Goal: Information Seeking & Learning: Learn about a topic

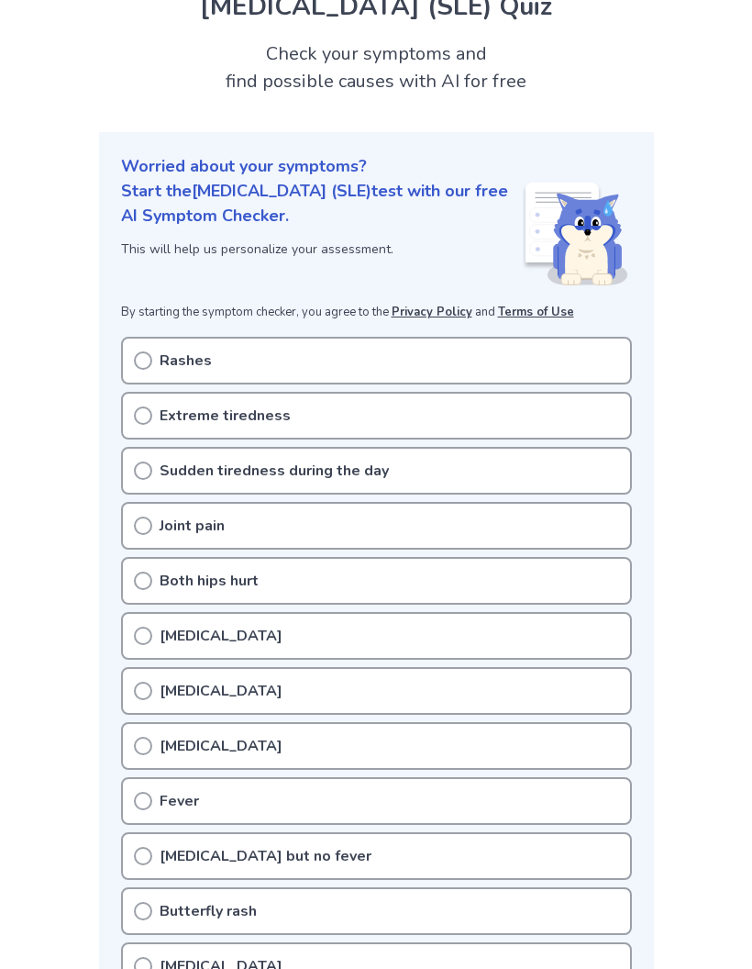
scroll to position [89, 0]
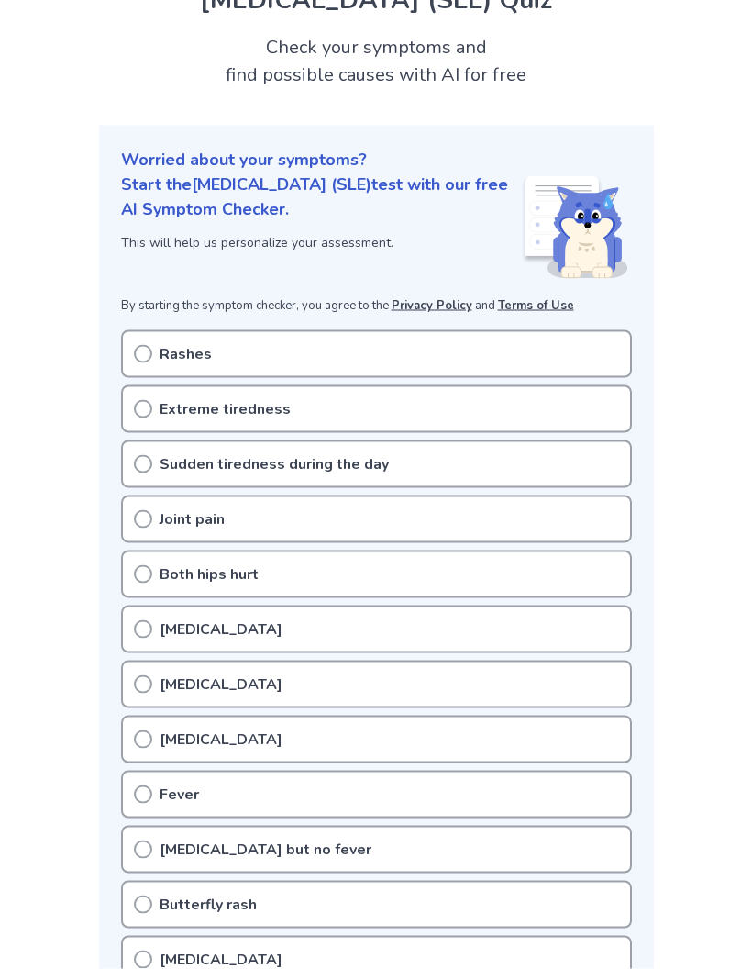
click at [310, 412] on div "Extreme tiredness" at bounding box center [376, 409] width 511 height 48
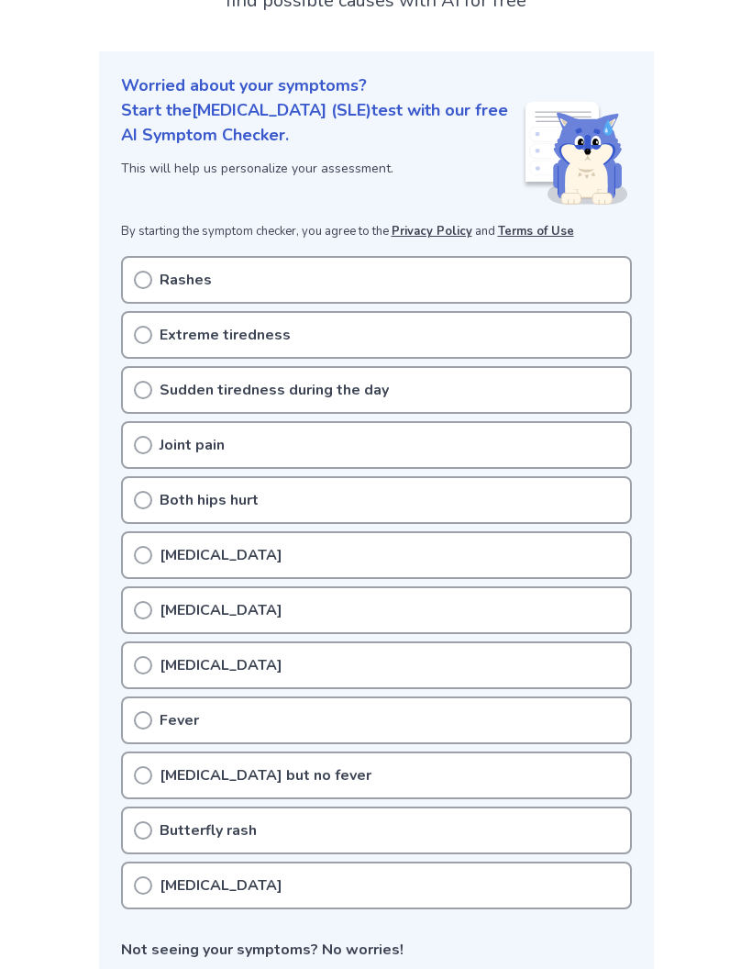
click at [142, 345] on div "Extreme tiredness" at bounding box center [376, 335] width 511 height 48
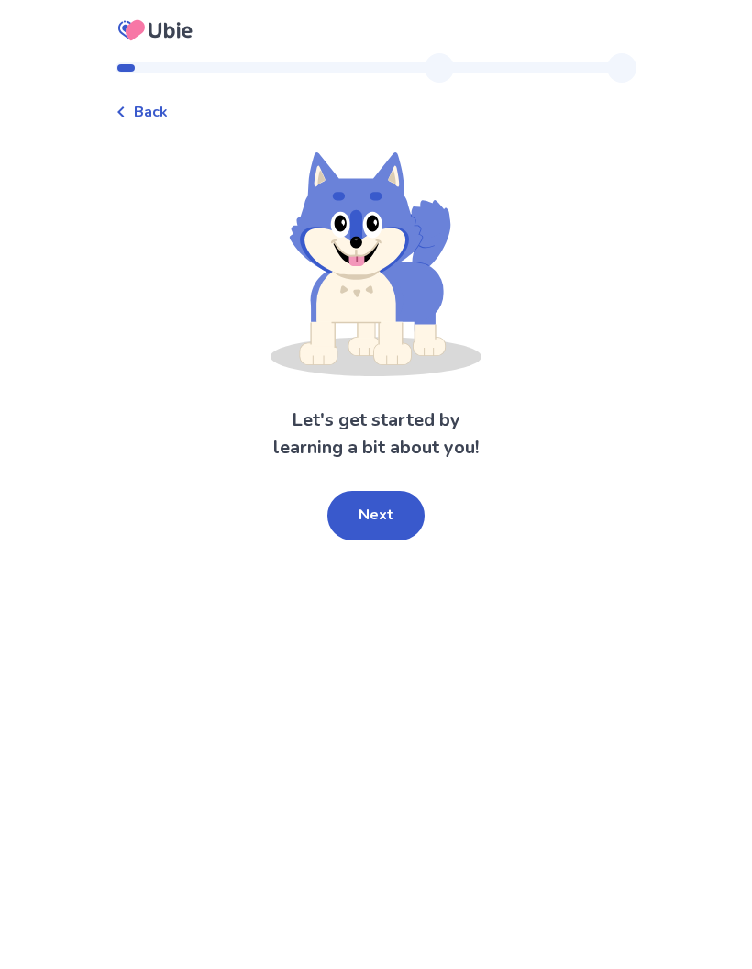
click at [152, 113] on span "Back" at bounding box center [151, 112] width 34 height 22
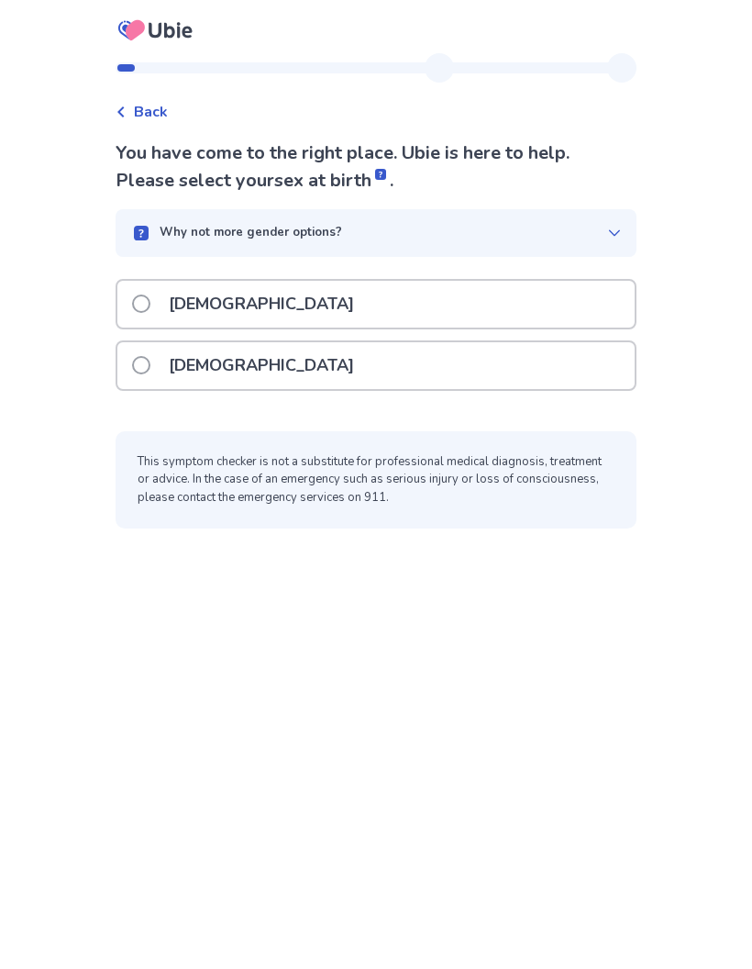
click at [352, 372] on div "[DEMOGRAPHIC_DATA]" at bounding box center [376, 365] width 518 height 47
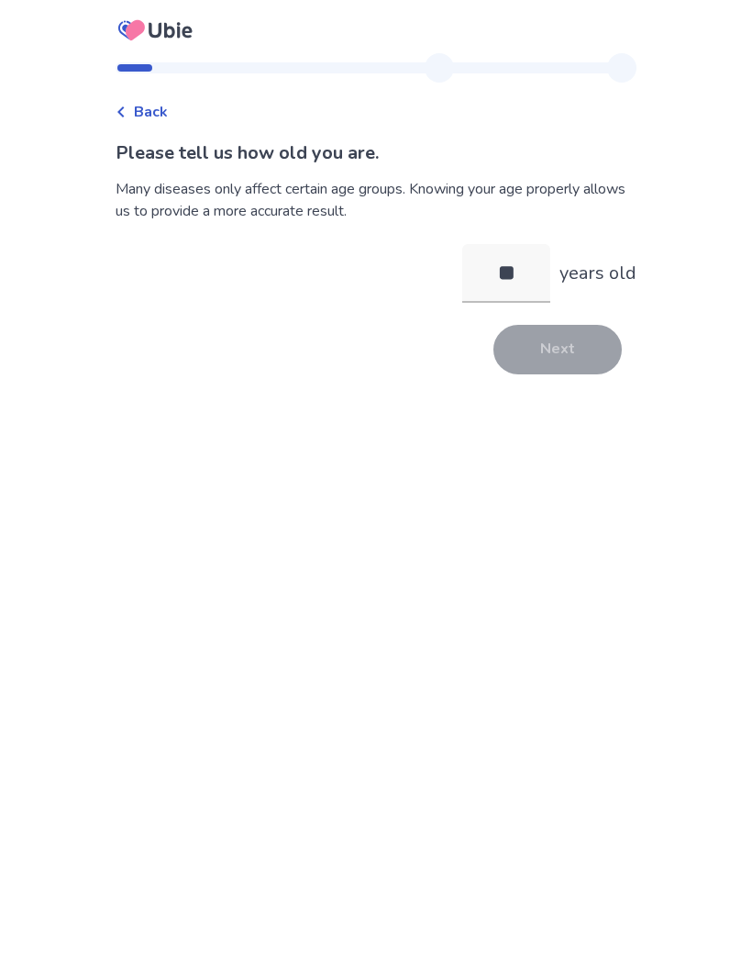
type input "**"
click at [567, 362] on button "Next" at bounding box center [558, 350] width 128 height 50
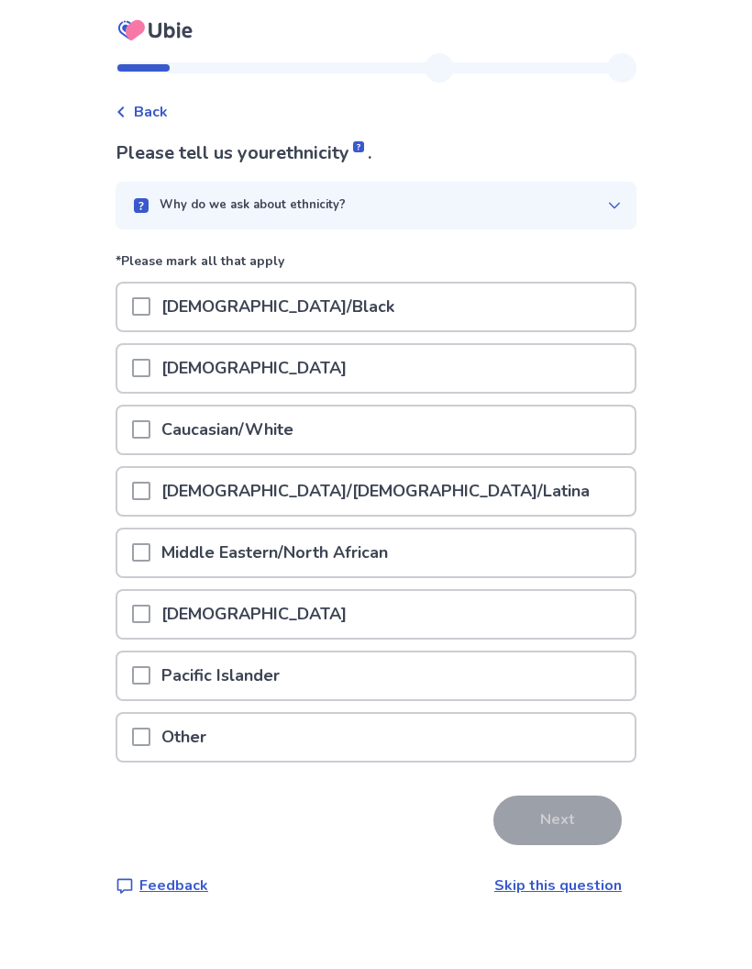
click at [150, 430] on span at bounding box center [141, 429] width 18 height 18
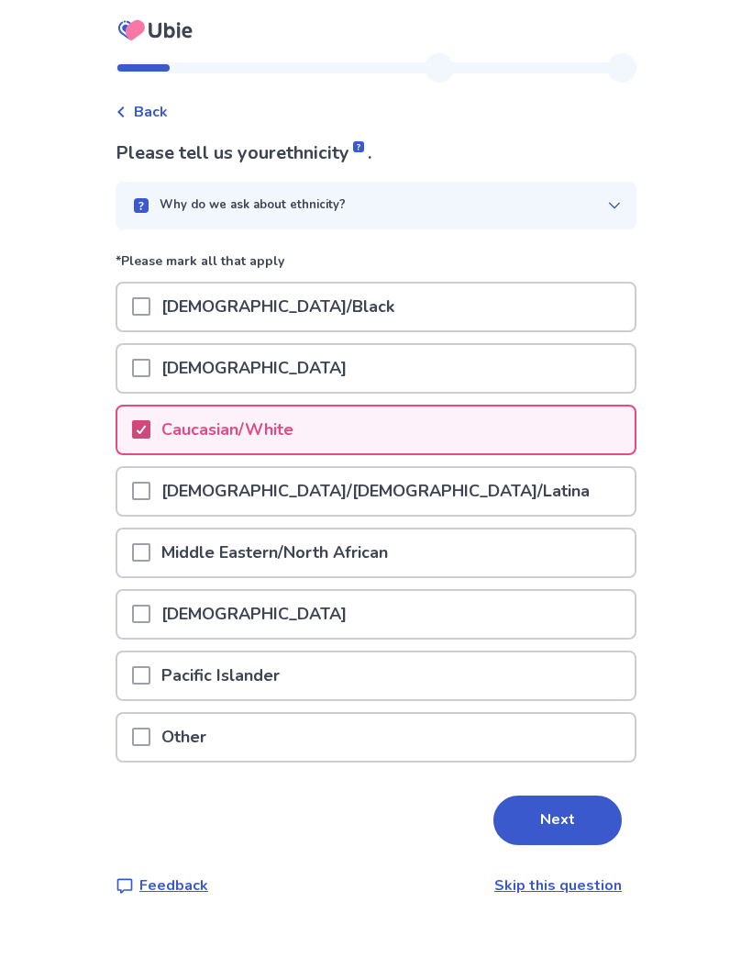
click at [565, 809] on button "Next" at bounding box center [558, 821] width 128 height 50
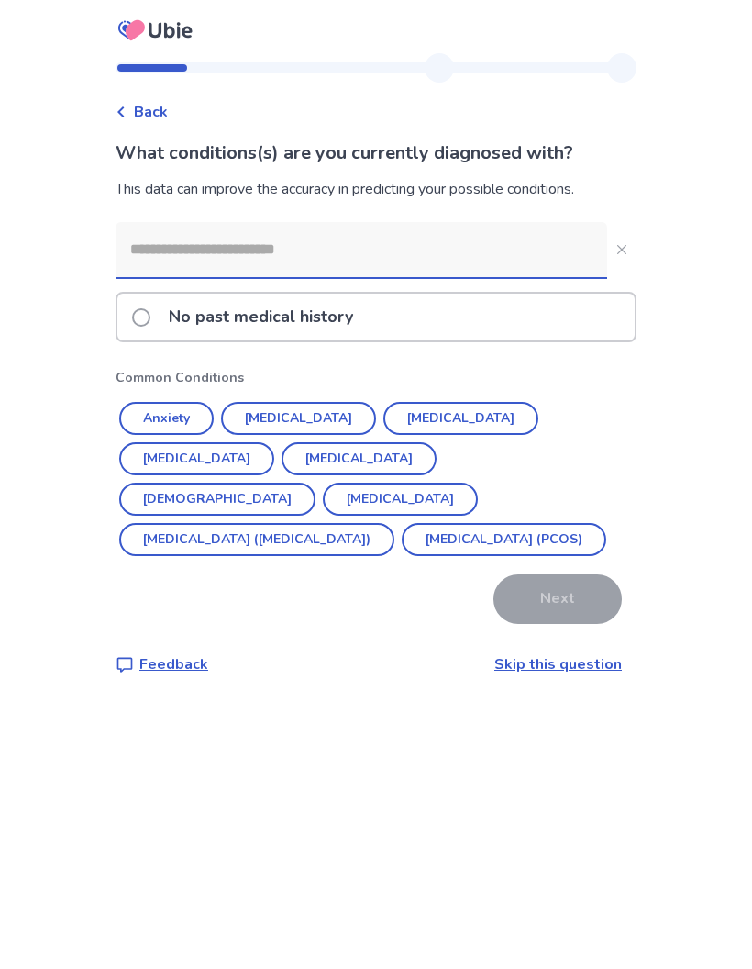
click at [328, 523] on button "Irritable Bowel Syndrome (IBS)" at bounding box center [256, 539] width 275 height 33
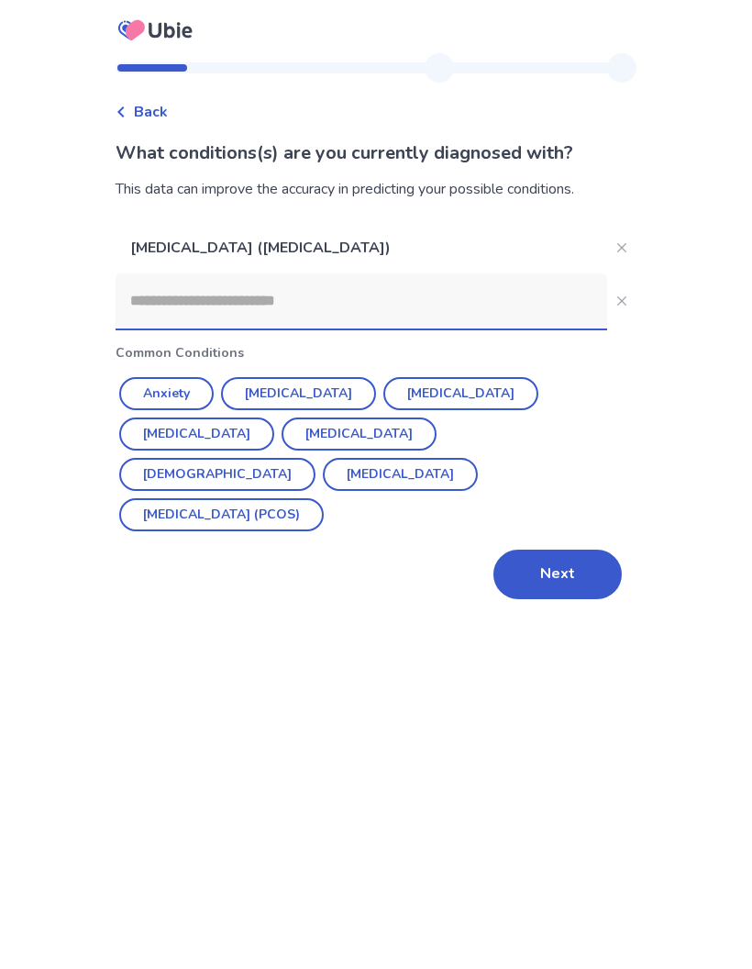
click at [430, 403] on button "Depression" at bounding box center [461, 393] width 155 height 33
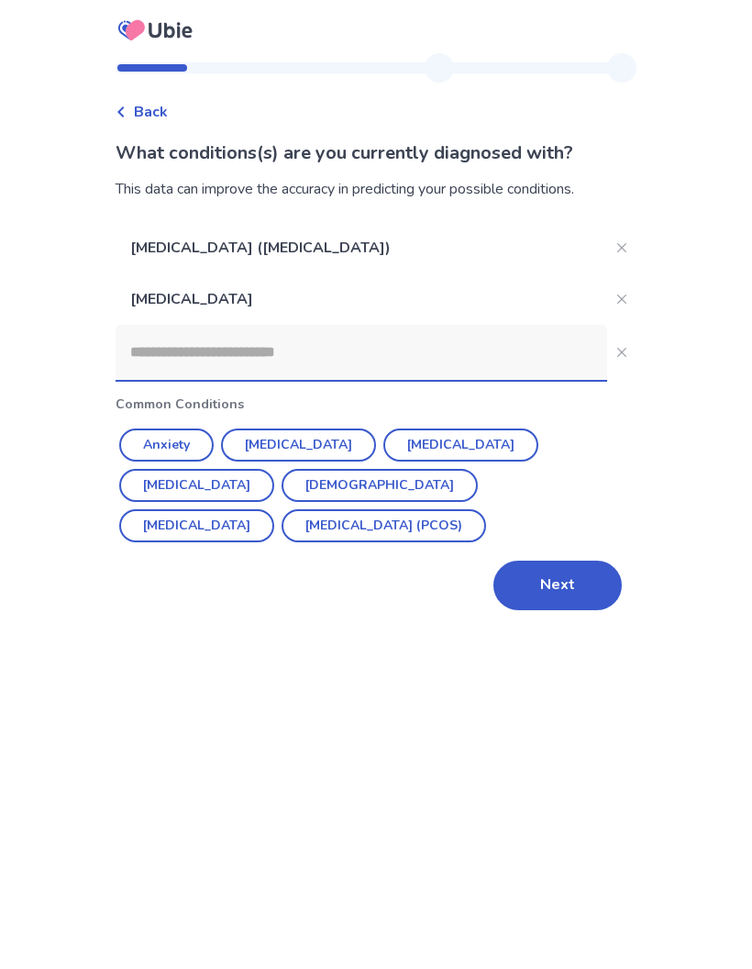
click at [208, 443] on button "Anxiety" at bounding box center [166, 444] width 95 height 33
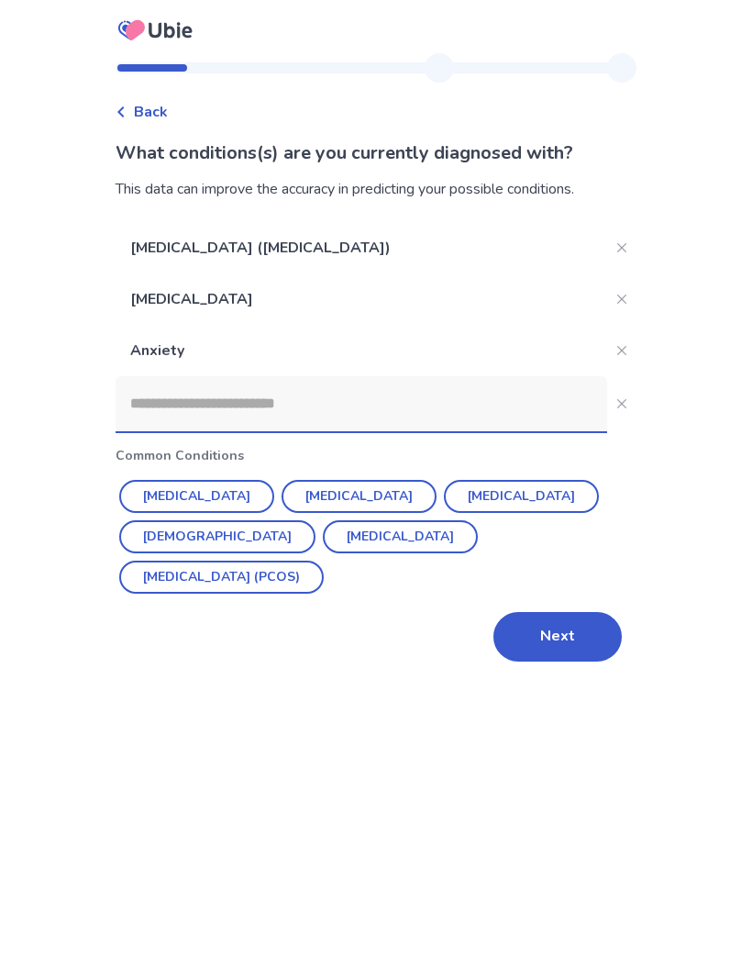
click at [316, 520] on button "Asthma" at bounding box center [217, 536] width 196 height 33
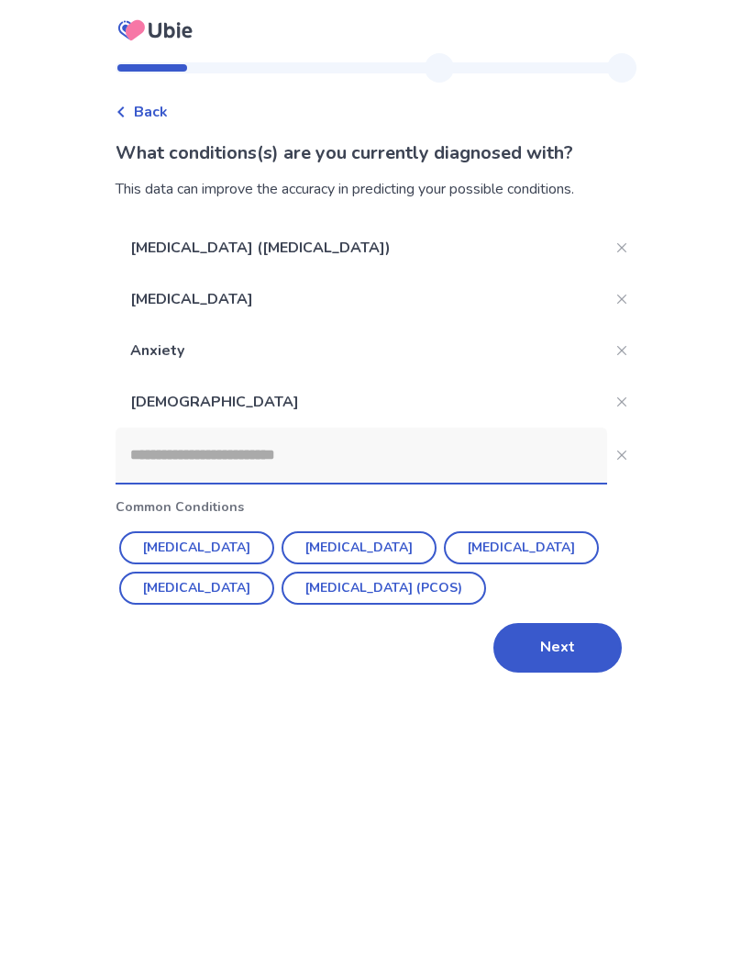
click at [556, 662] on button "Next" at bounding box center [558, 648] width 128 height 50
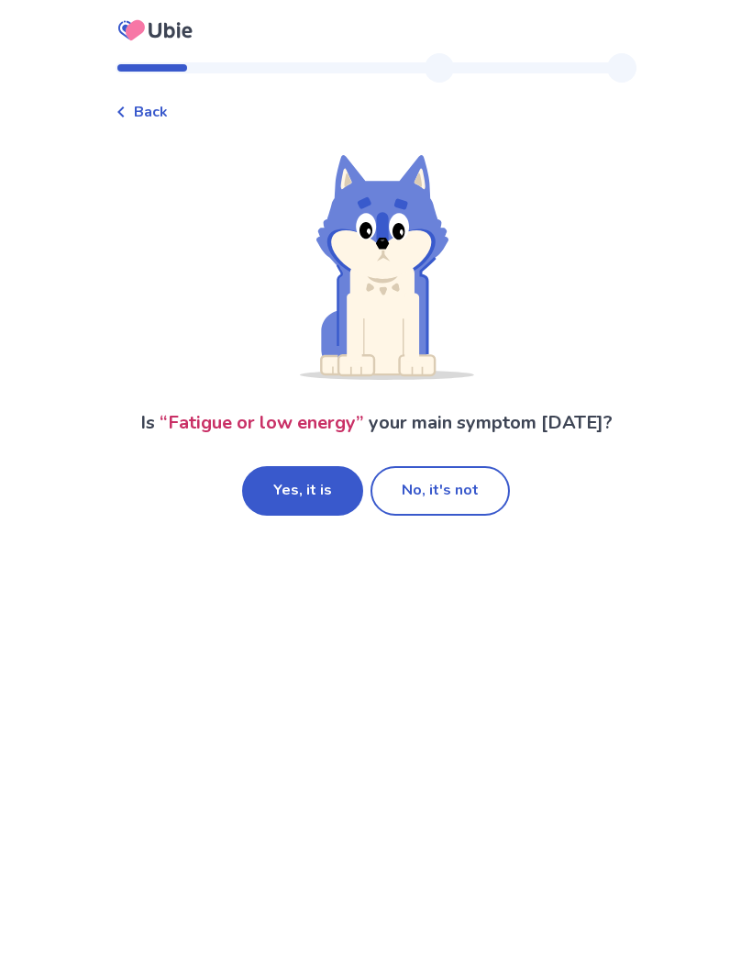
click at [311, 493] on button "Yes, it is" at bounding box center [302, 491] width 121 height 50
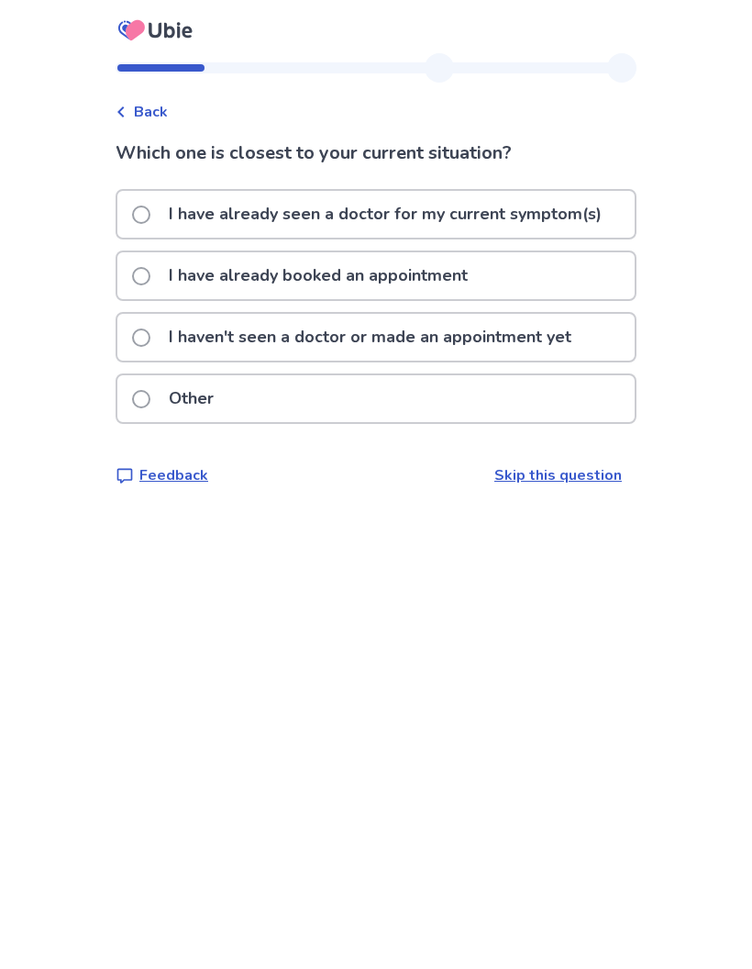
click at [415, 218] on p "I have already seen a doctor for my current symptom(s)" at bounding box center [385, 214] width 455 height 47
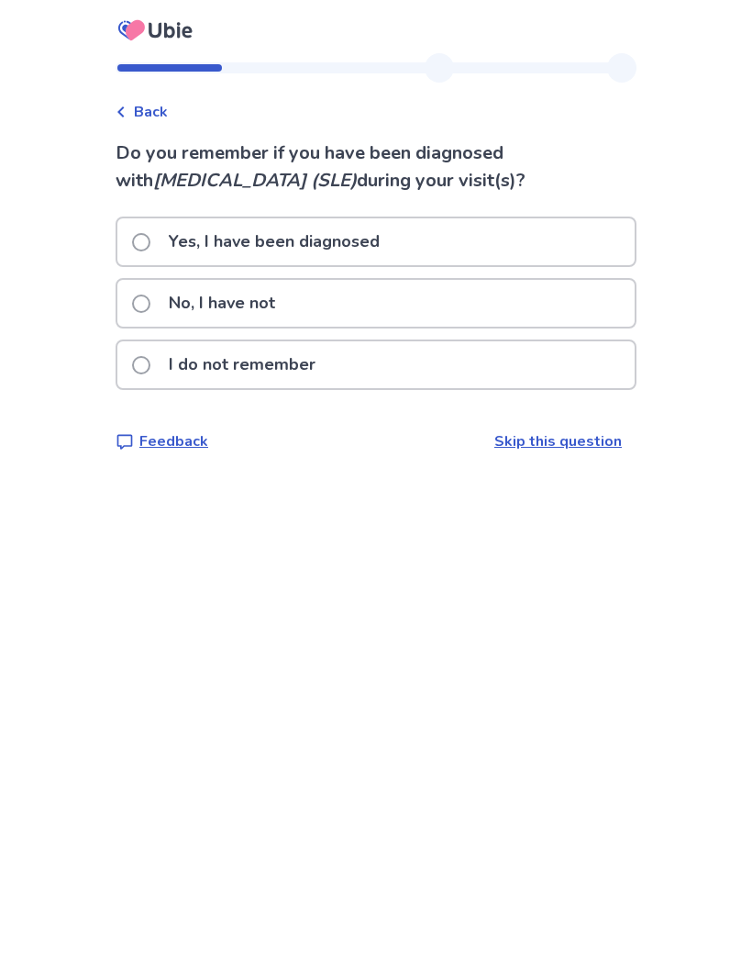
click at [751, 508] on div "Back Do you remember if you have been diagnosed with systemic lupus erythematos…" at bounding box center [376, 484] width 752 height 969
click at [150, 311] on span at bounding box center [141, 304] width 18 height 18
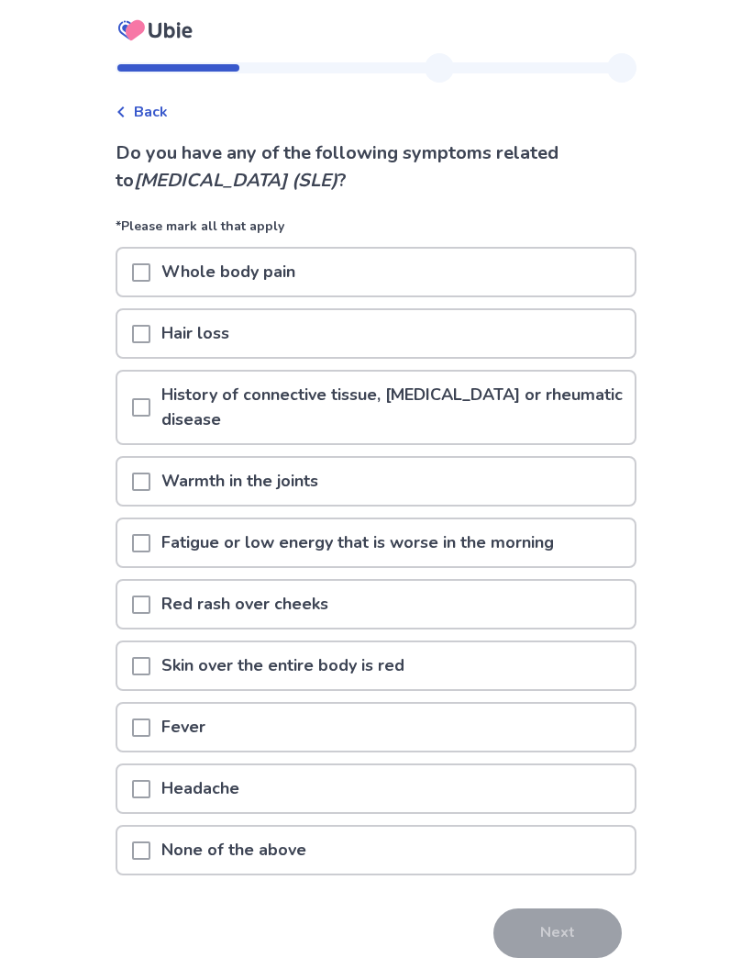
click at [150, 273] on span at bounding box center [141, 272] width 18 height 18
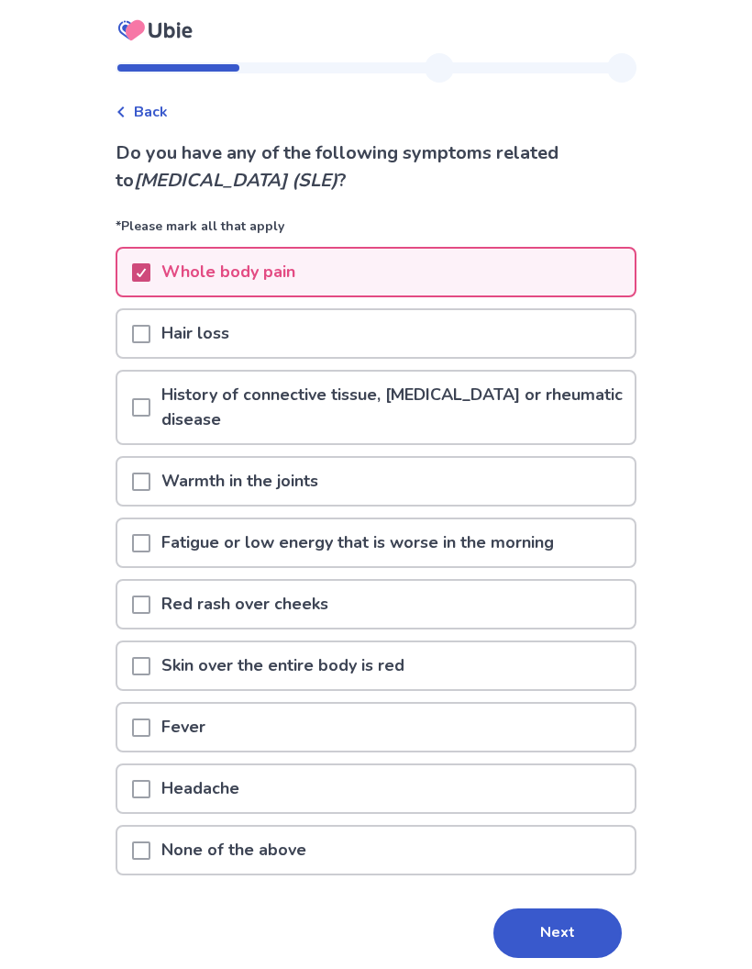
click at [147, 343] on div at bounding box center [141, 333] width 18 height 47
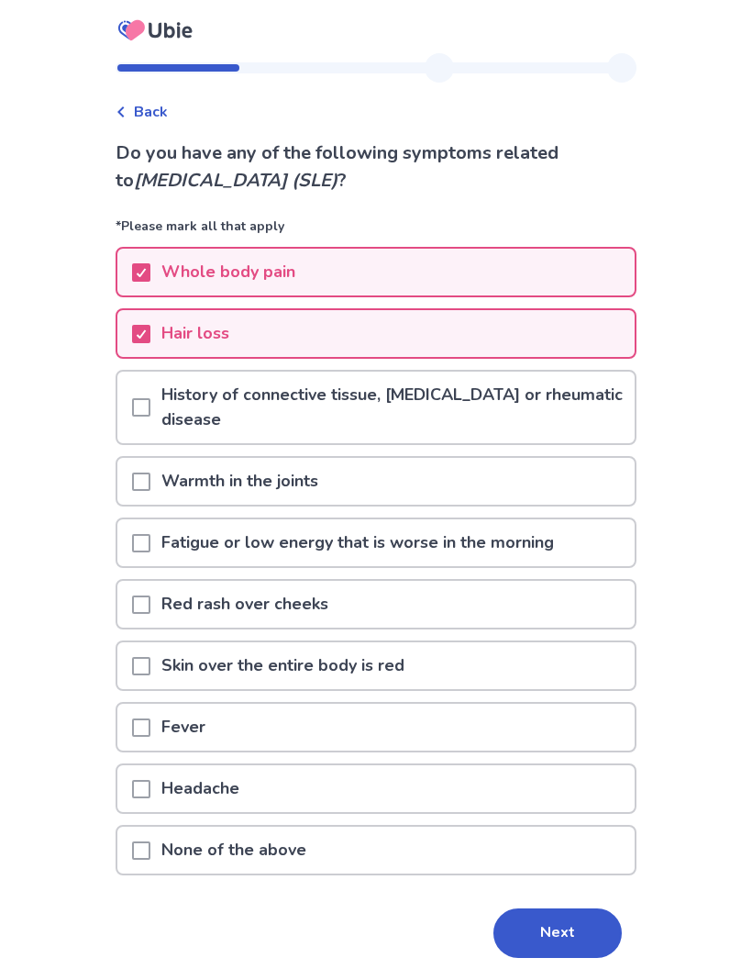
click at [150, 407] on span at bounding box center [141, 407] width 18 height 18
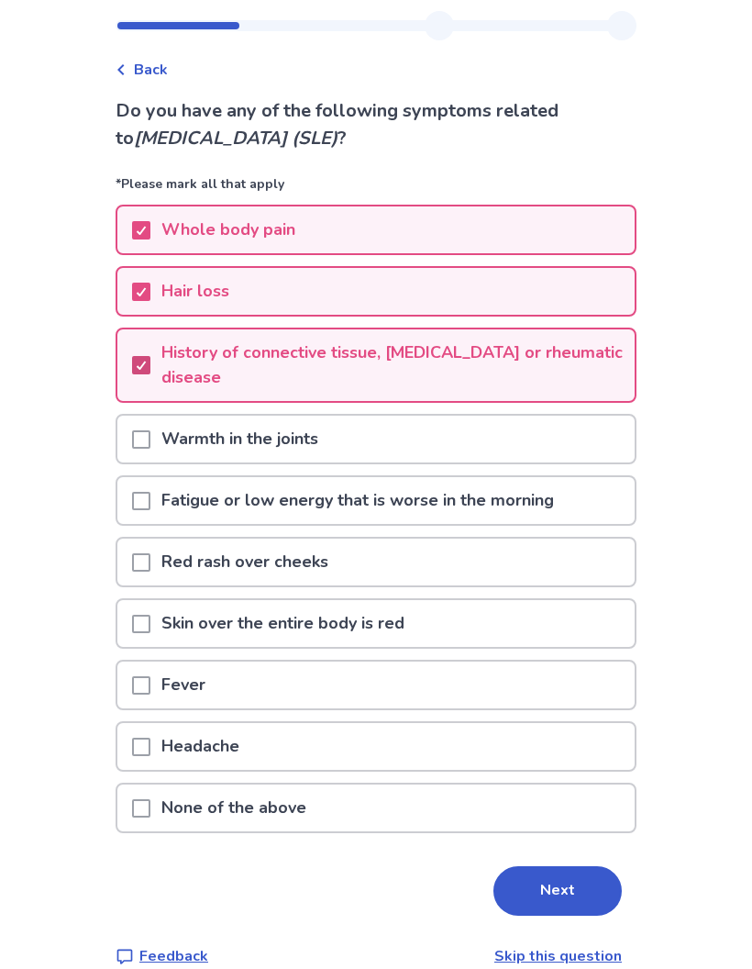
scroll to position [73, 0]
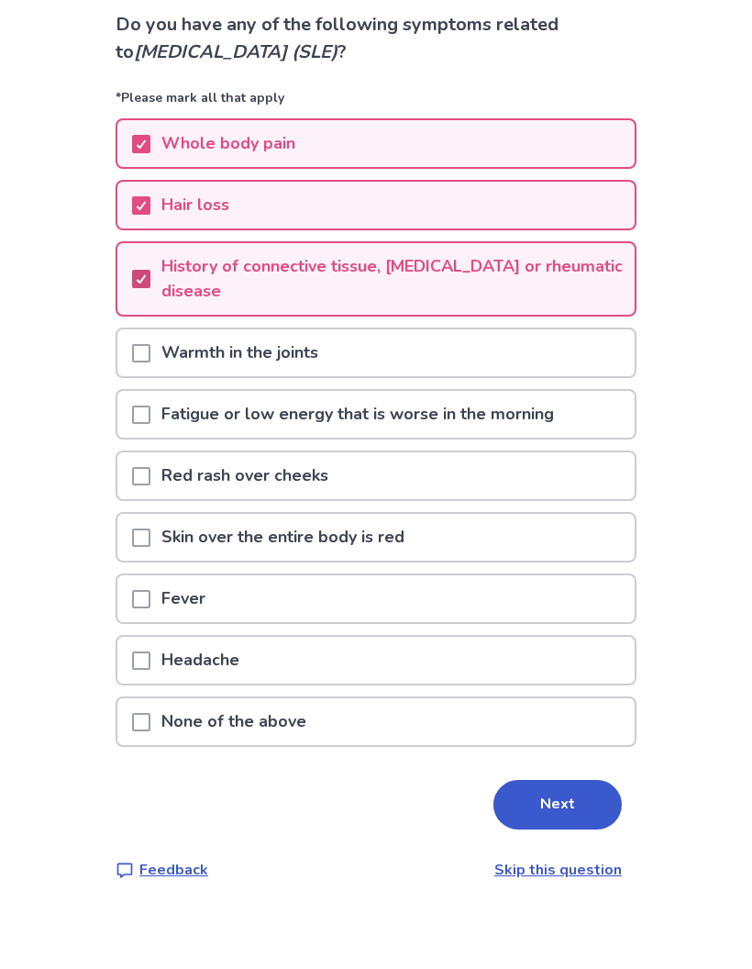
click at [150, 464] on span at bounding box center [141, 473] width 18 height 18
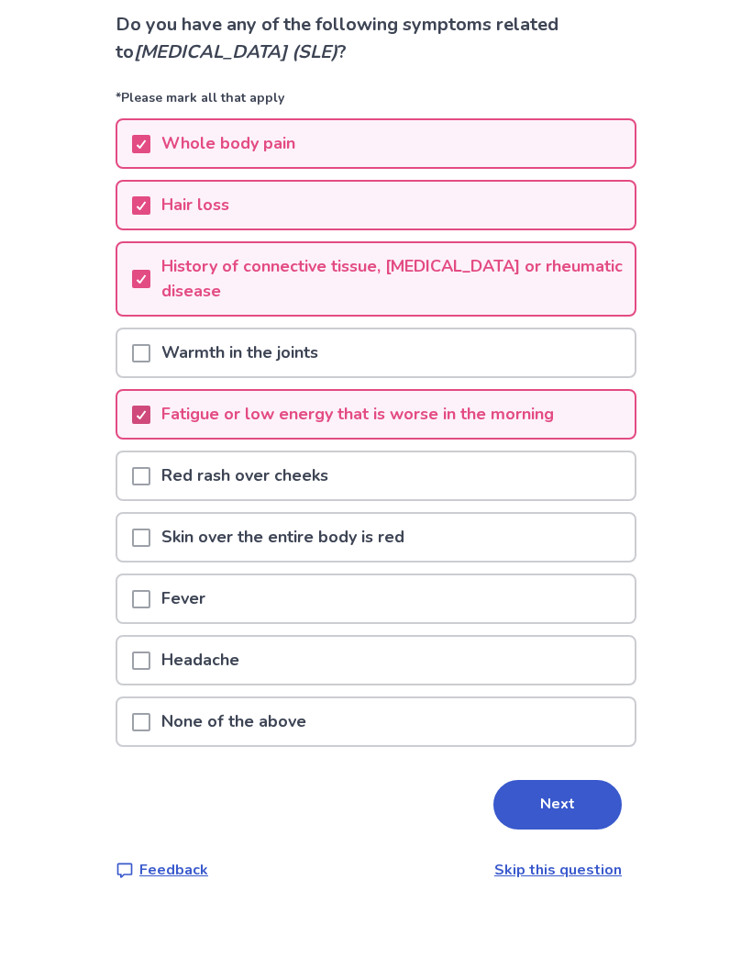
scroll to position [74, 0]
click at [147, 710] on span at bounding box center [141, 719] width 18 height 18
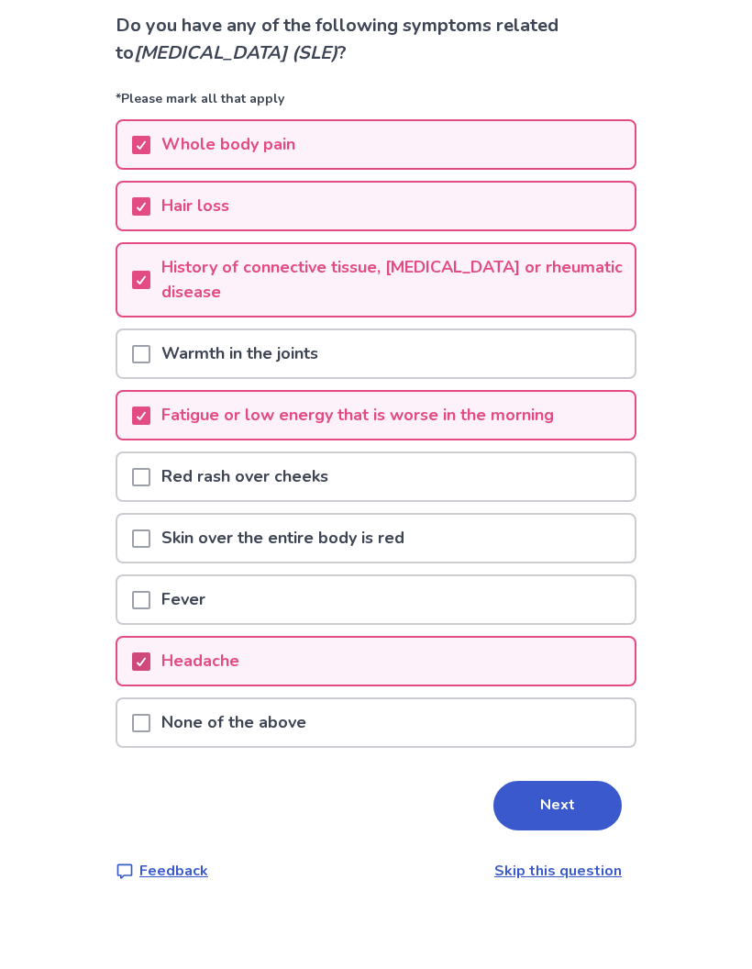
click at [538, 839] on button "Next" at bounding box center [558, 864] width 128 height 50
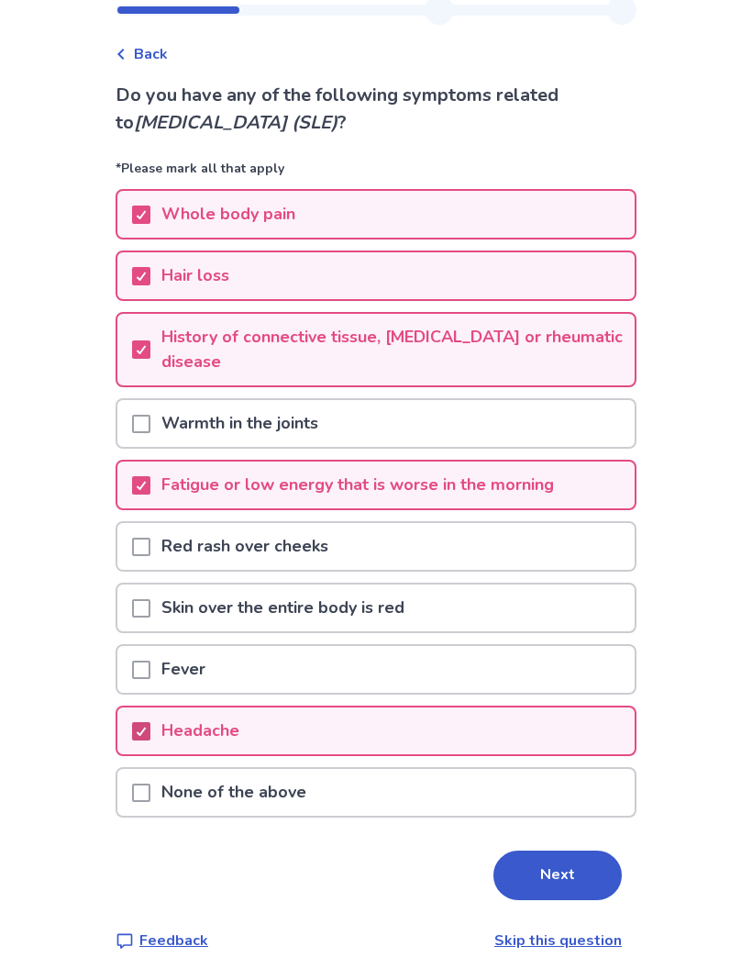
scroll to position [0, 0]
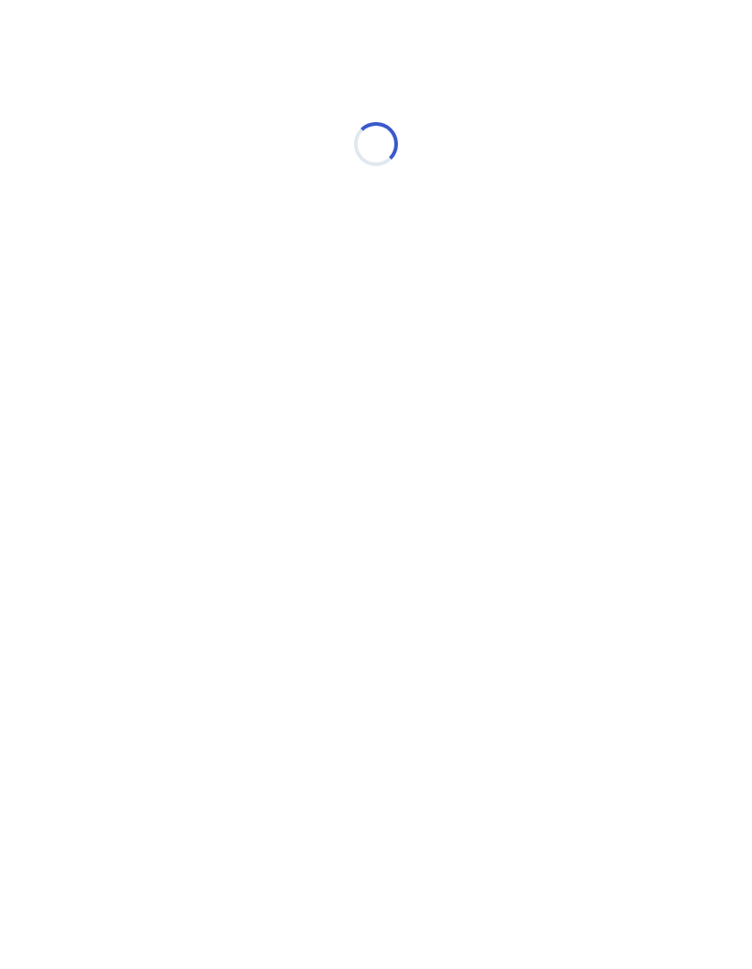
scroll to position [58, 0]
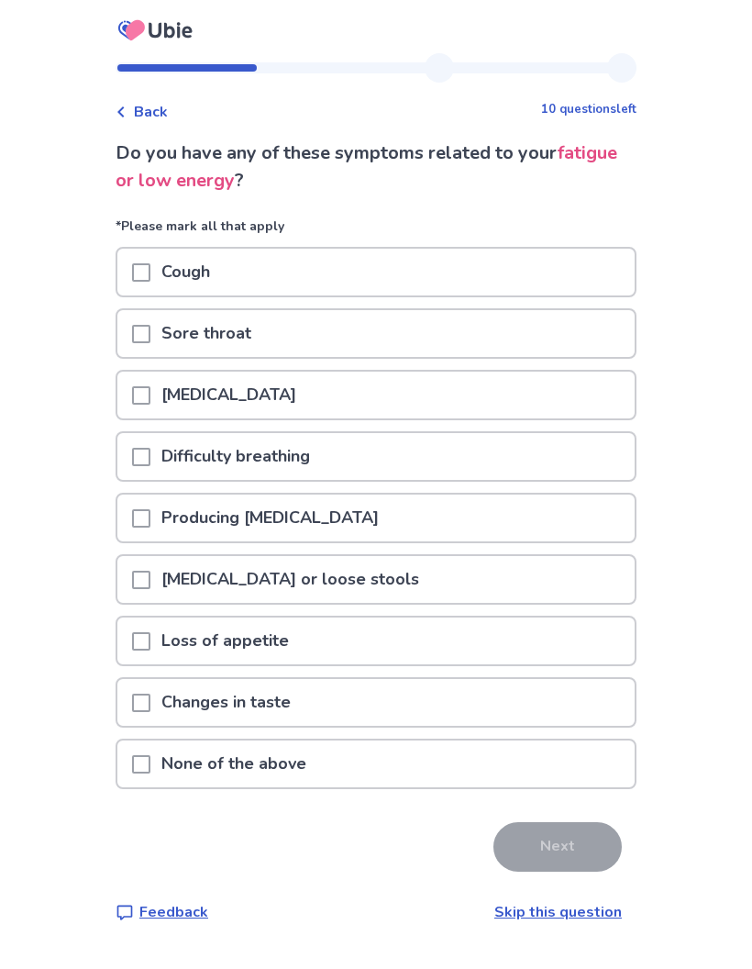
click at [145, 755] on span at bounding box center [141, 764] width 18 height 18
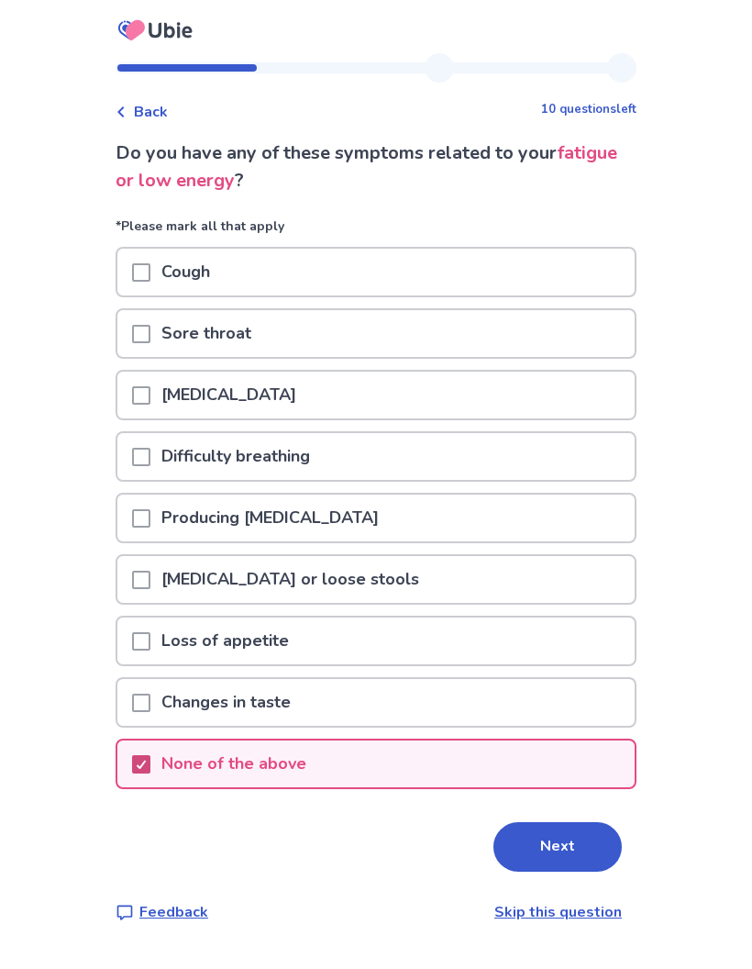
click at [549, 822] on button "Next" at bounding box center [558, 847] width 128 height 50
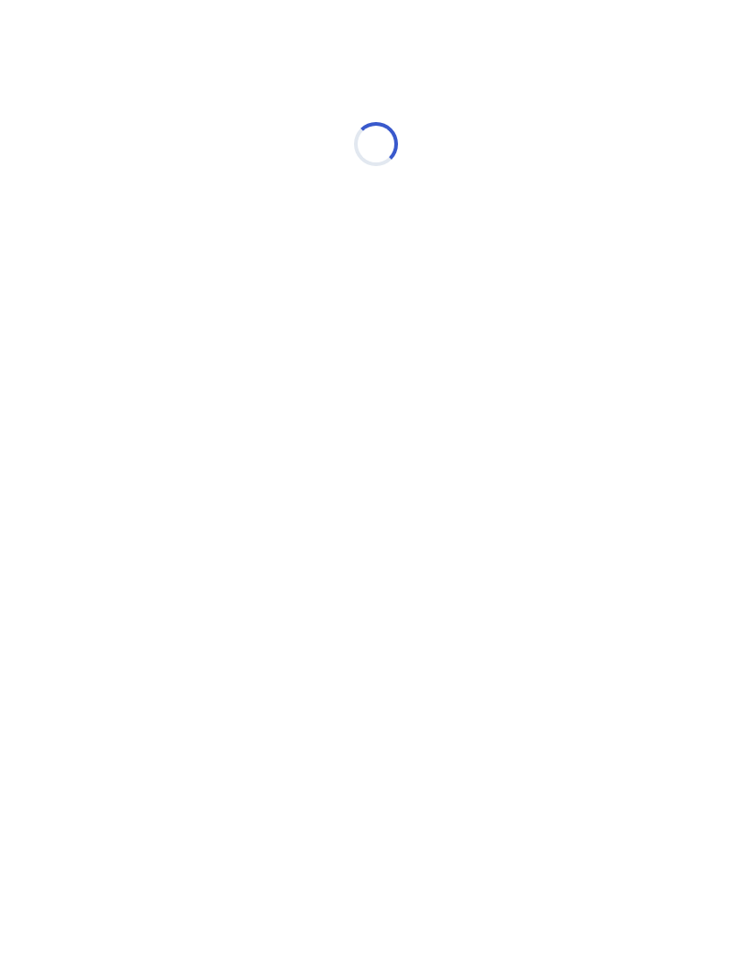
scroll to position [58, 0]
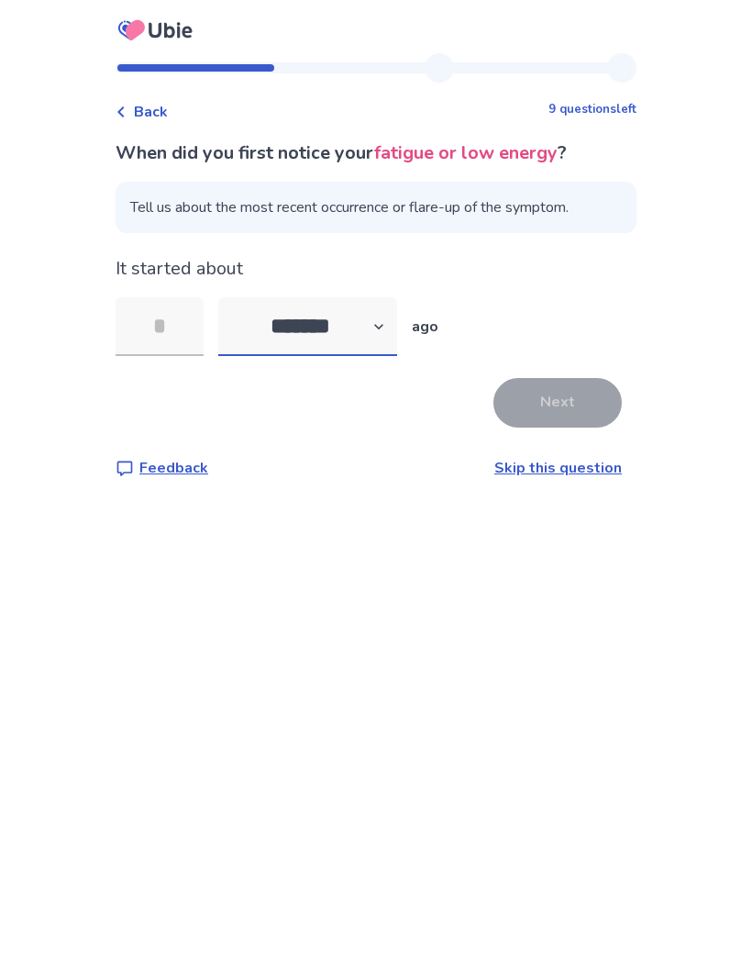
click at [389, 297] on select "******* ****** ******* ******** *******" at bounding box center [307, 326] width 179 height 59
select select "*"
type input "*"
click at [566, 378] on button "Next" at bounding box center [558, 403] width 128 height 50
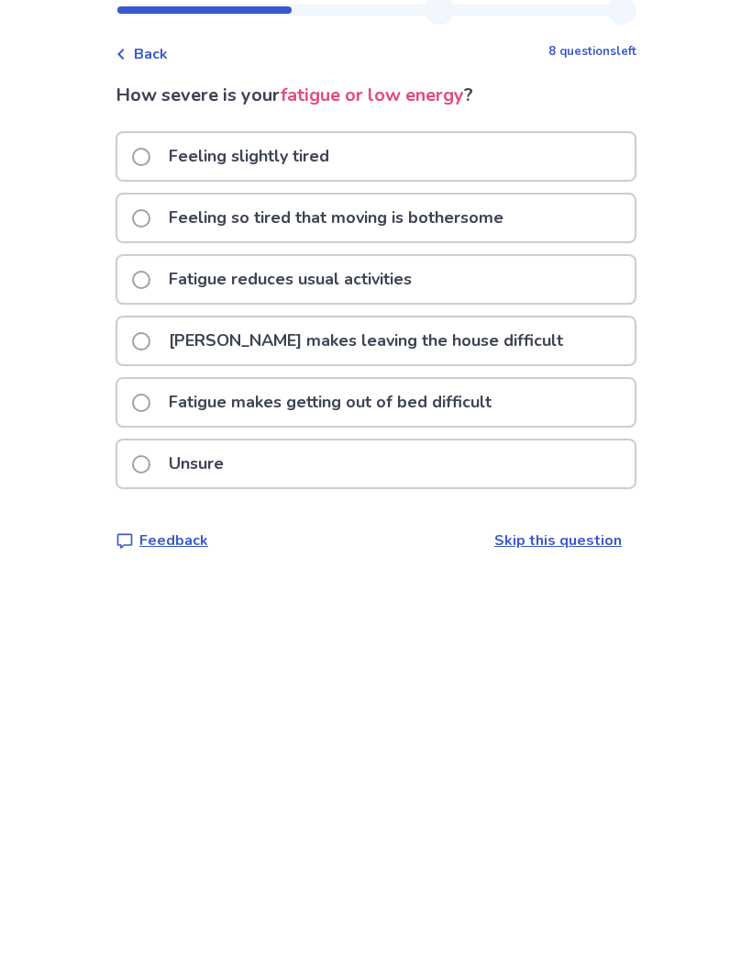
scroll to position [58, 0]
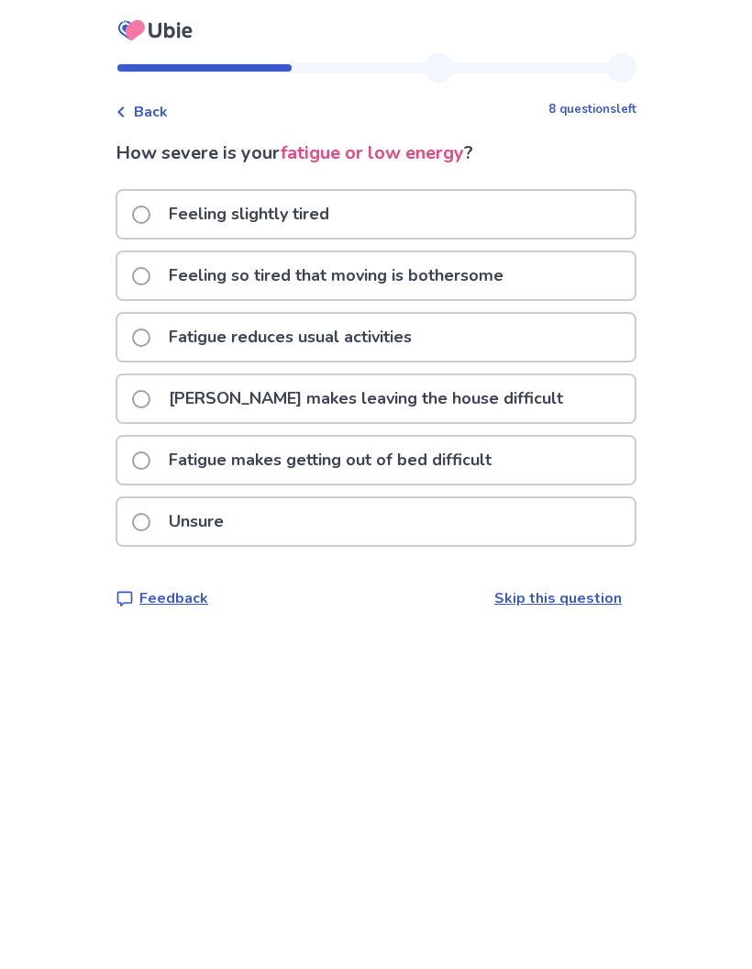
click at [462, 252] on p "Feeling so tired that moving is bothersome" at bounding box center [336, 275] width 357 height 47
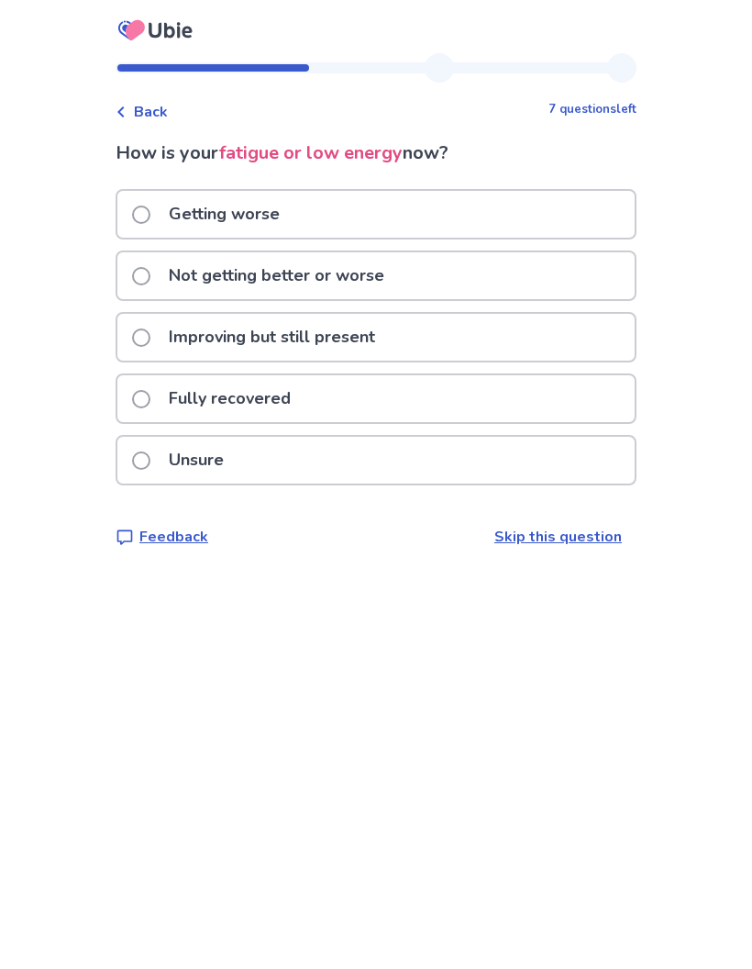
scroll to position [58, 0]
click at [420, 252] on div "Not getting better or worse" at bounding box center [376, 275] width 518 height 47
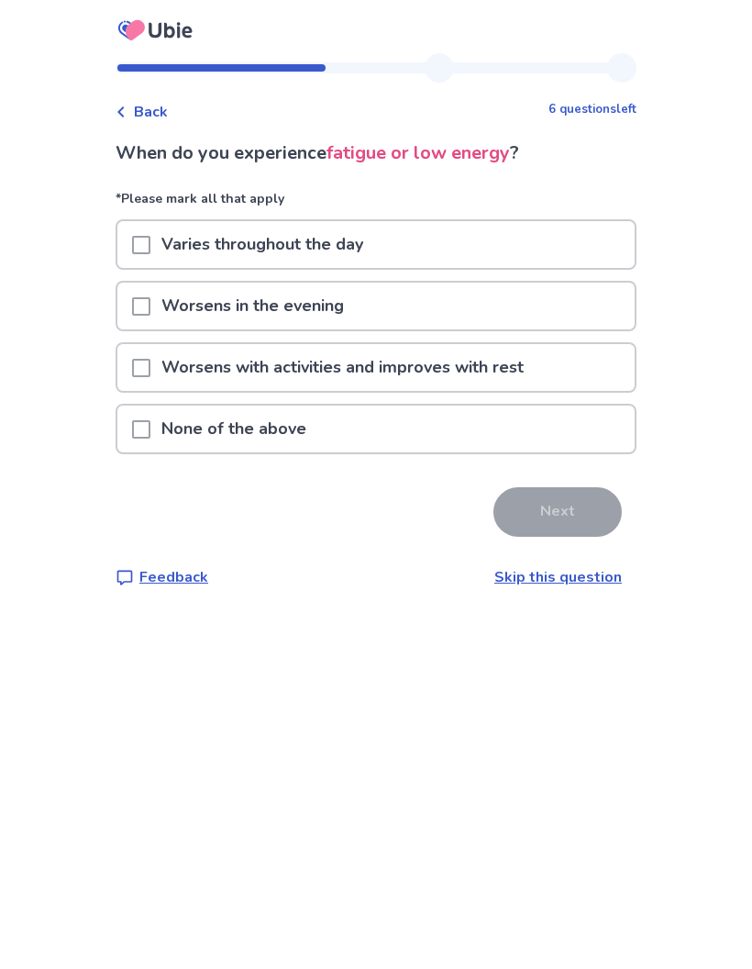
scroll to position [58, 0]
click at [444, 221] on div "Varies throughout the day" at bounding box center [376, 244] width 518 height 47
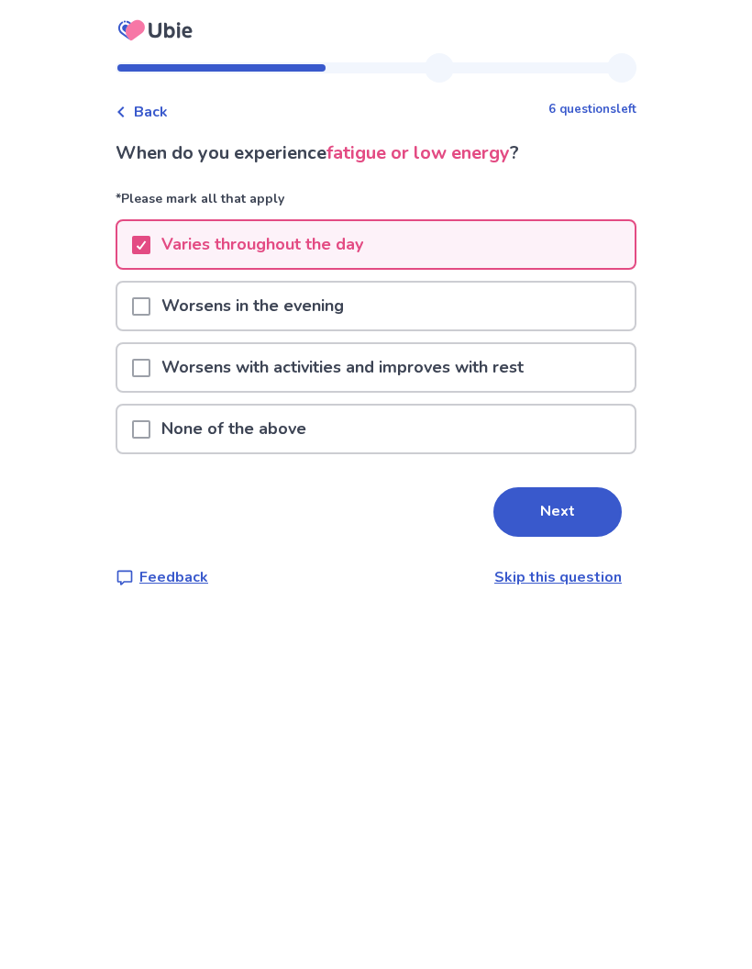
click at [551, 487] on button "Next" at bounding box center [558, 512] width 128 height 50
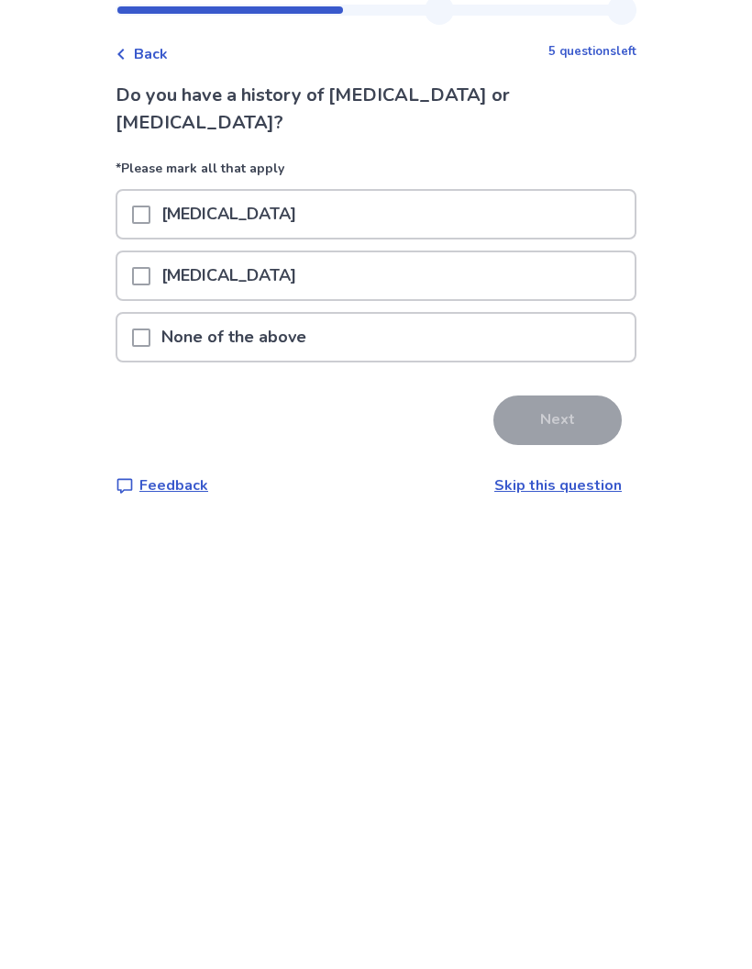
scroll to position [58, 0]
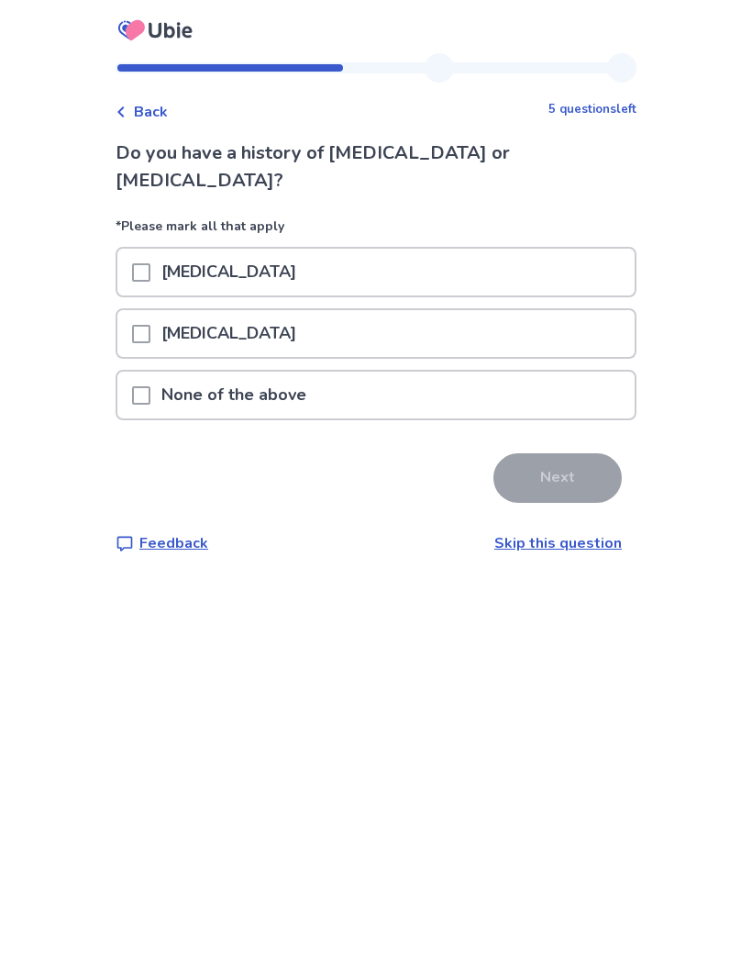
click at [420, 372] on div "None of the above" at bounding box center [376, 395] width 518 height 47
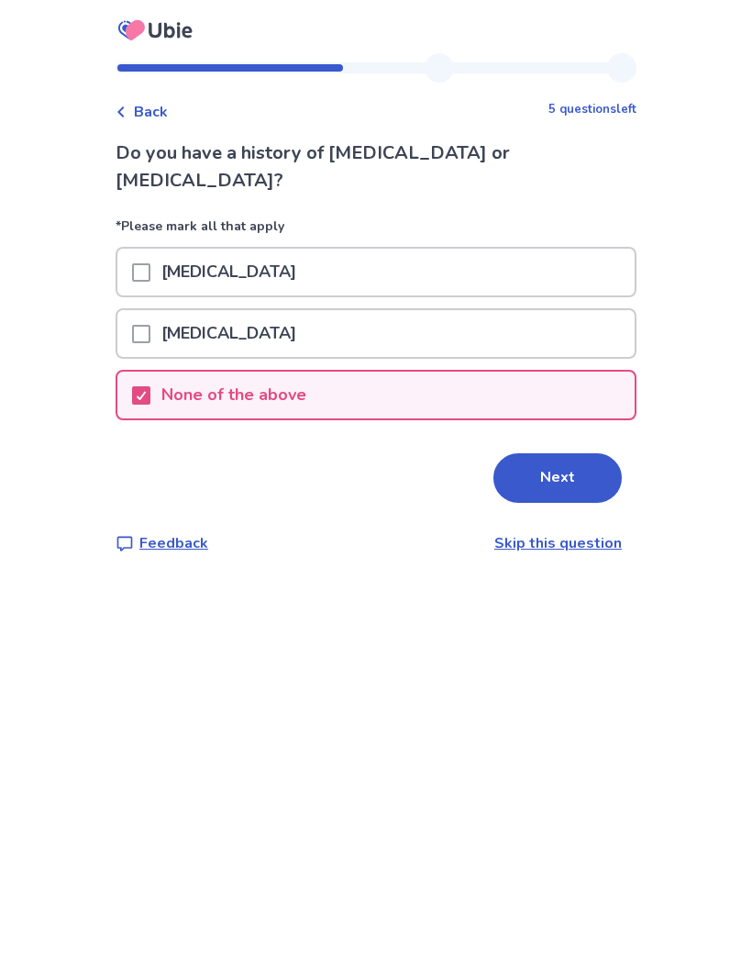
click at [543, 453] on button "Next" at bounding box center [558, 478] width 128 height 50
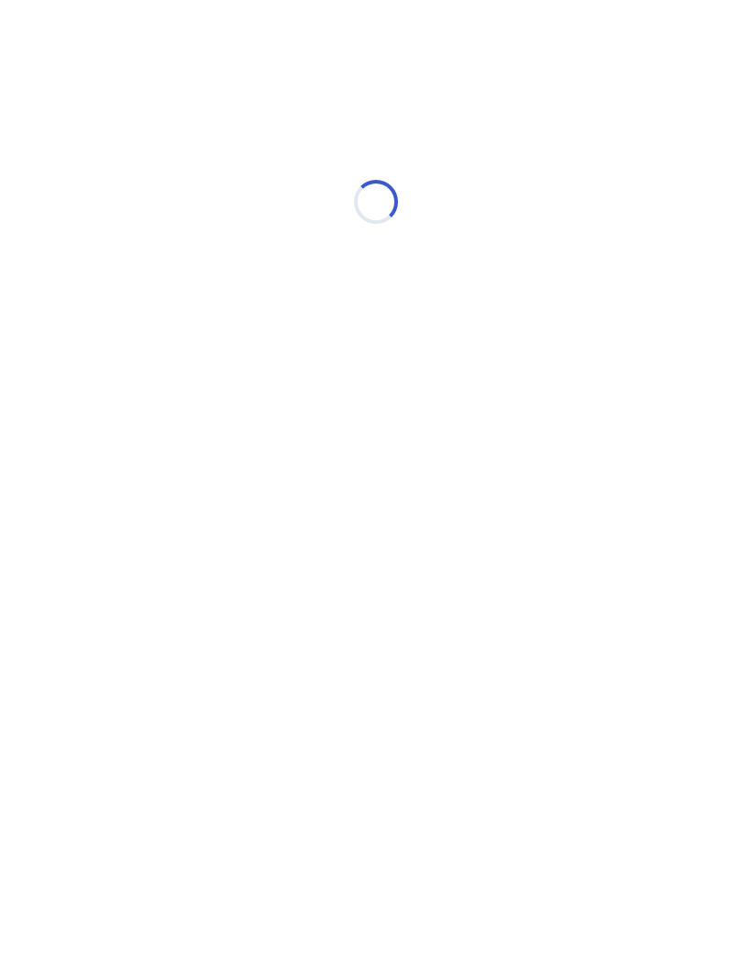
scroll to position [58, 0]
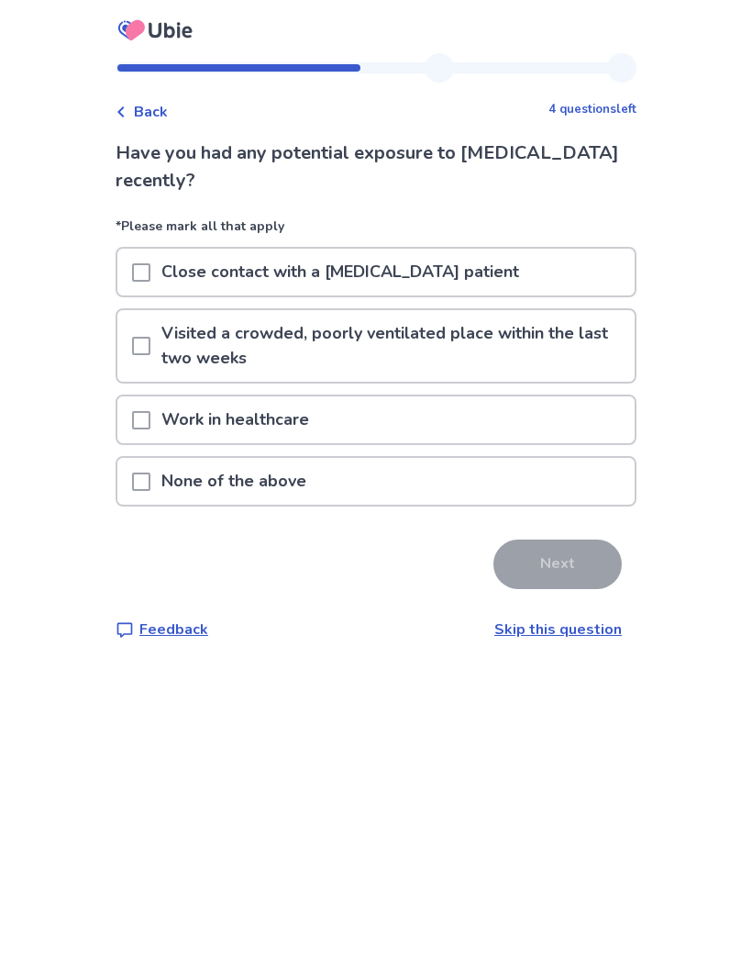
click at [417, 396] on div "Work in healthcare" at bounding box center [376, 419] width 518 height 47
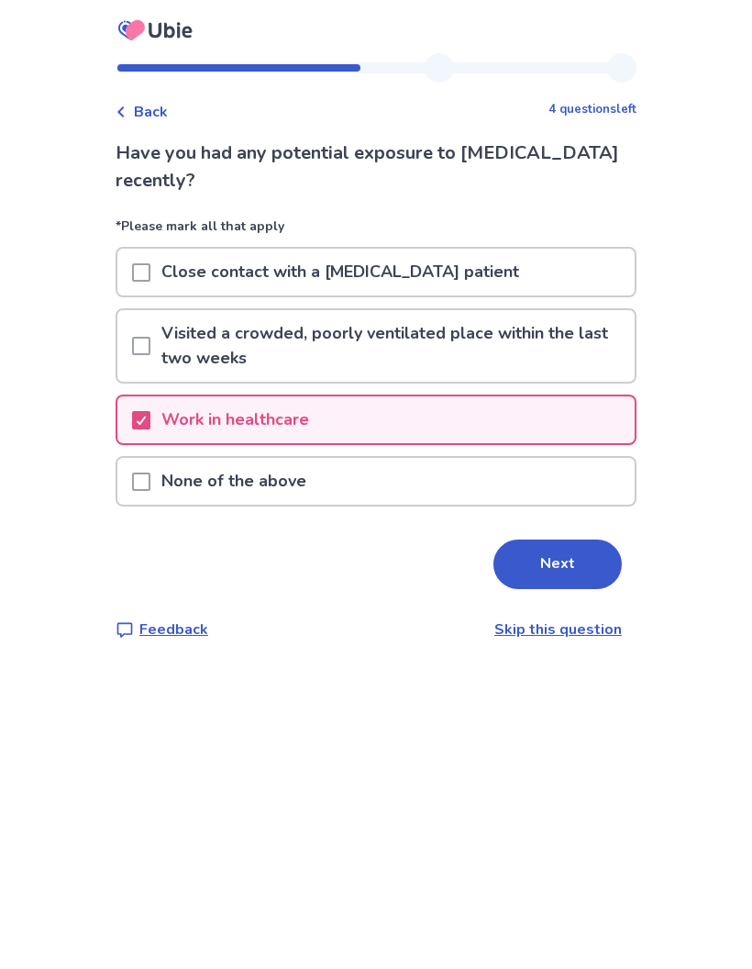
click at [532, 540] on button "Next" at bounding box center [558, 565] width 128 height 50
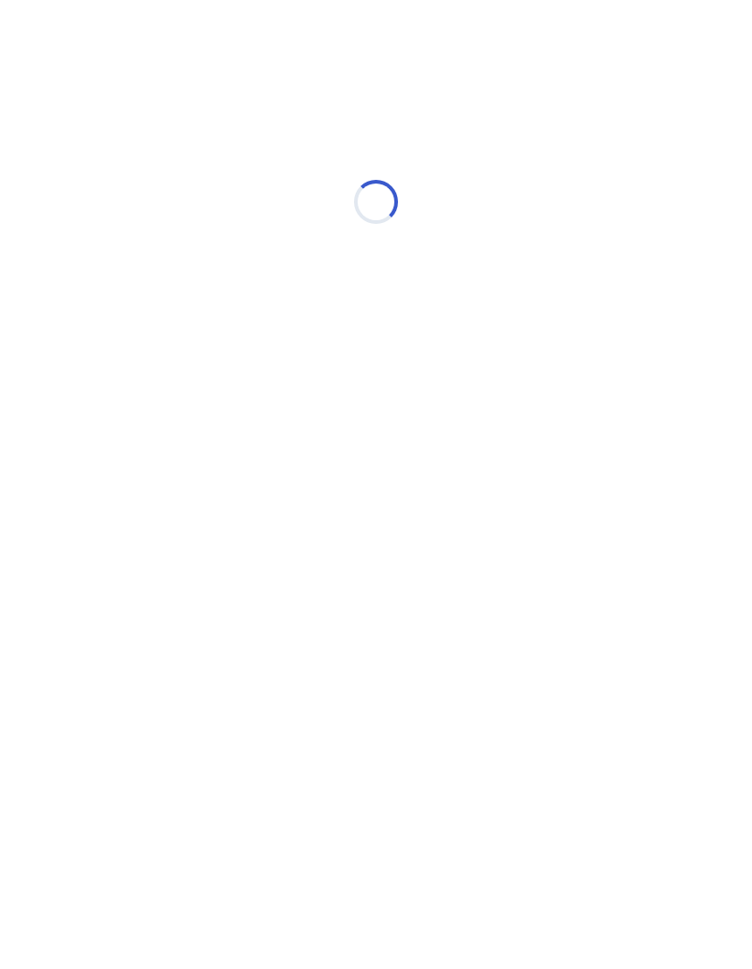
scroll to position [58, 0]
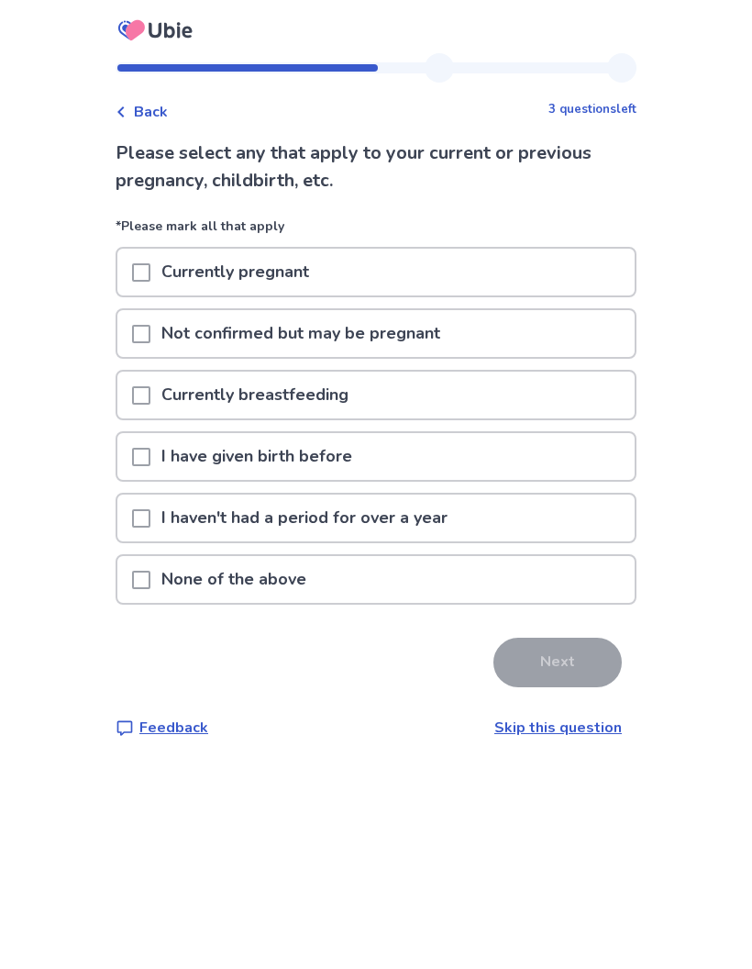
click at [441, 433] on div "I have given birth before" at bounding box center [376, 456] width 518 height 47
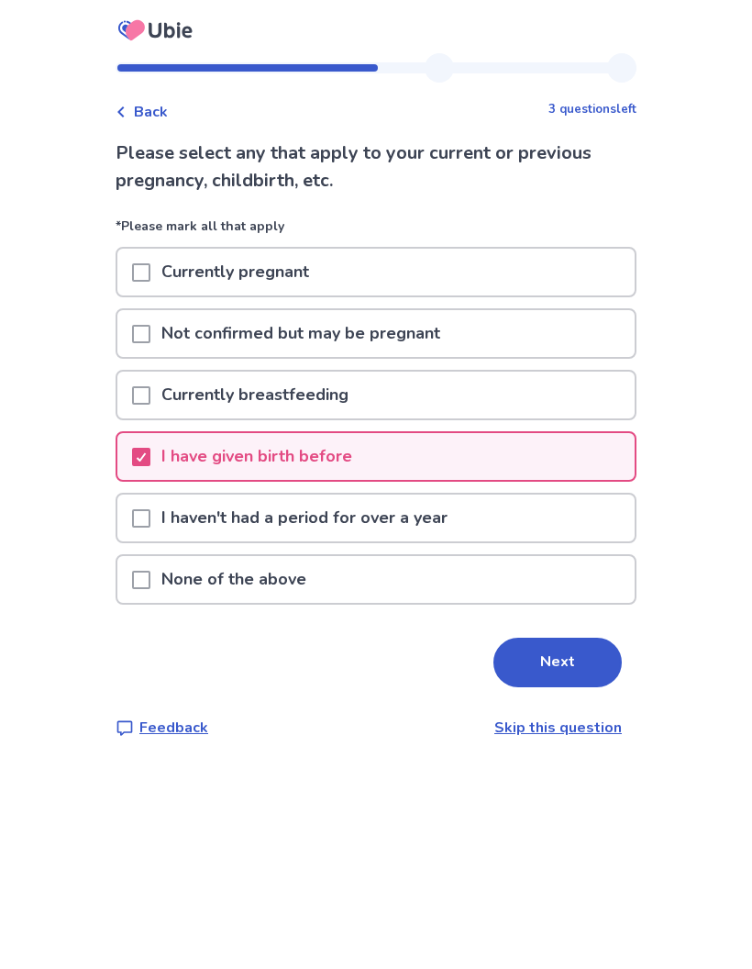
click at [543, 638] on button "Next" at bounding box center [558, 663] width 128 height 50
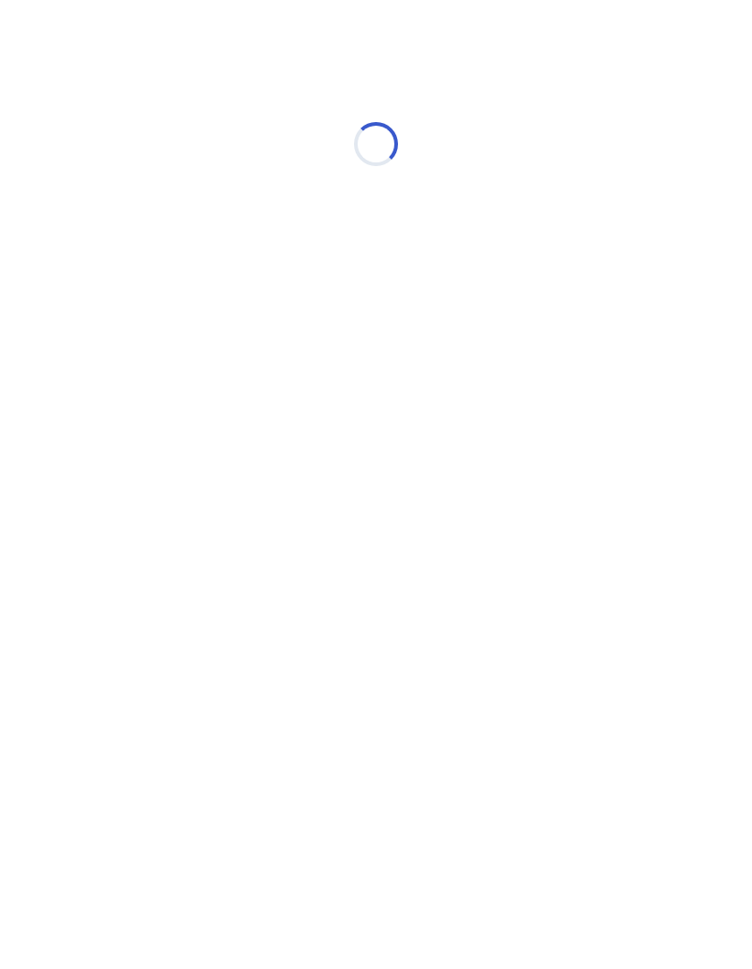
scroll to position [58, 0]
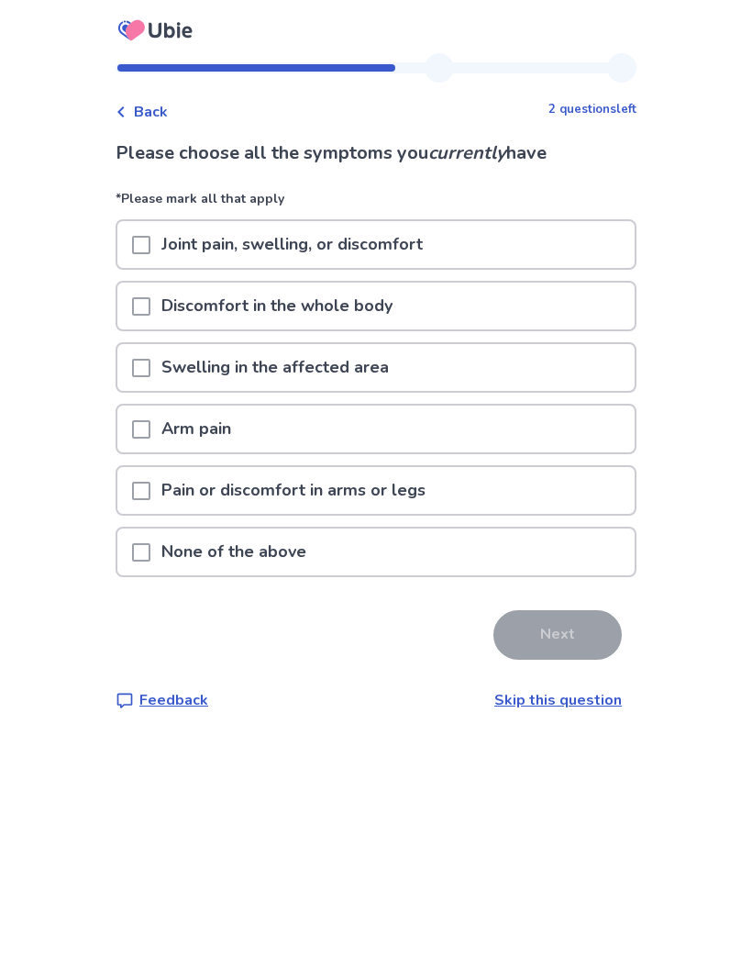
click at [391, 221] on p "Joint pain, swelling, or discomfort" at bounding box center [292, 244] width 284 height 47
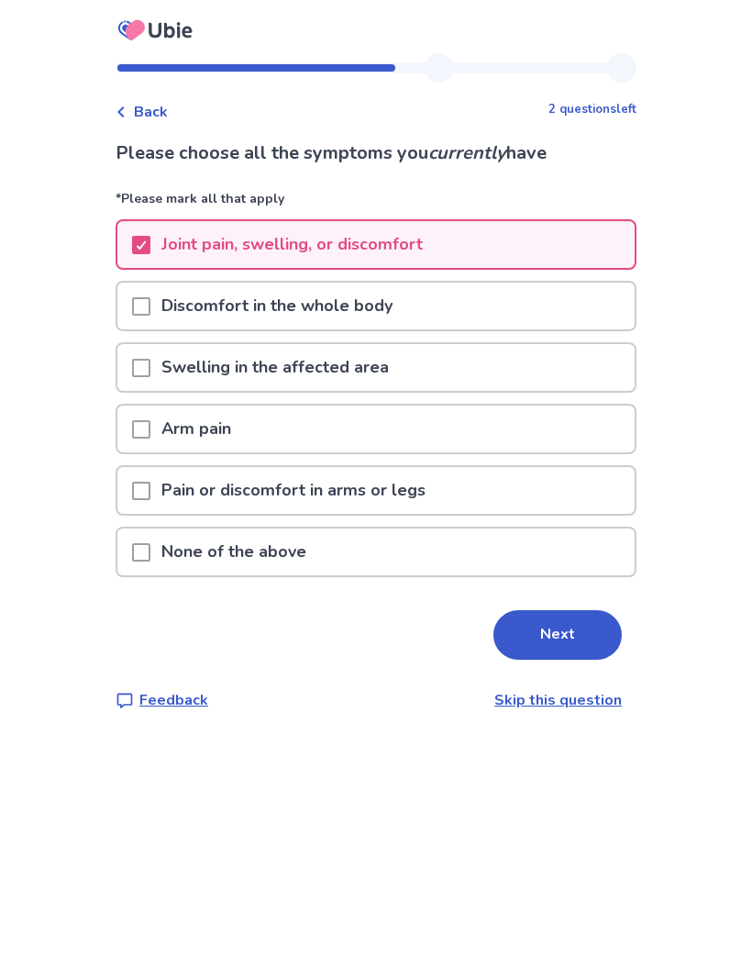
click at [395, 283] on p "Discomfort in the whole body" at bounding box center [276, 306] width 253 height 47
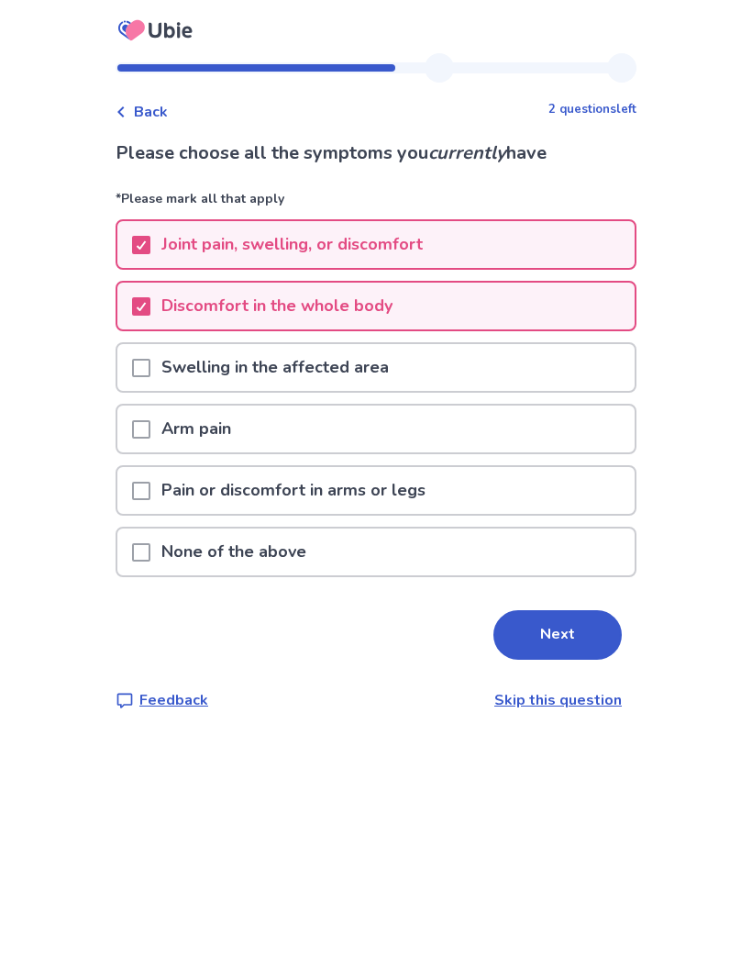
click at [456, 467] on div "Pain or discomfort in arms or legs" at bounding box center [376, 490] width 518 height 47
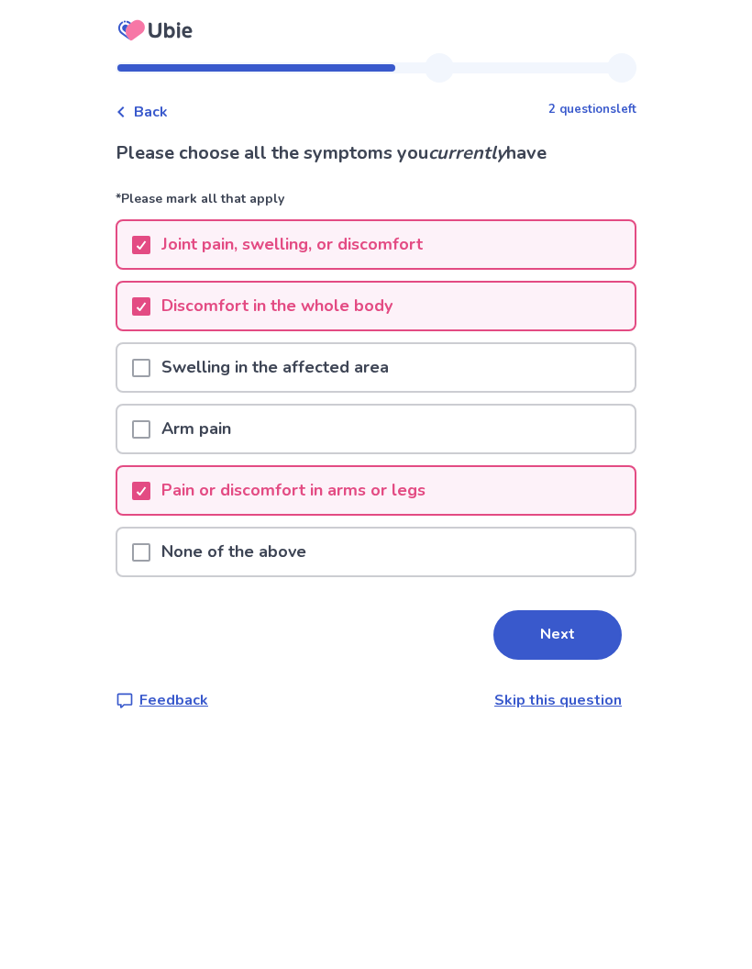
click at [550, 610] on button "Next" at bounding box center [558, 635] width 128 height 50
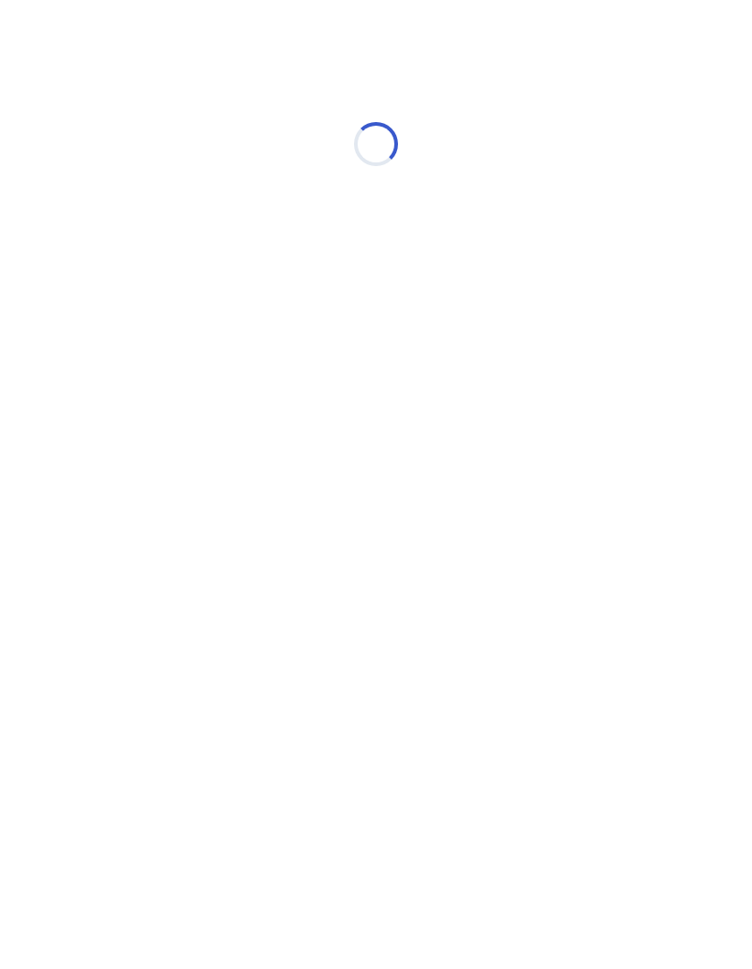
scroll to position [58, 0]
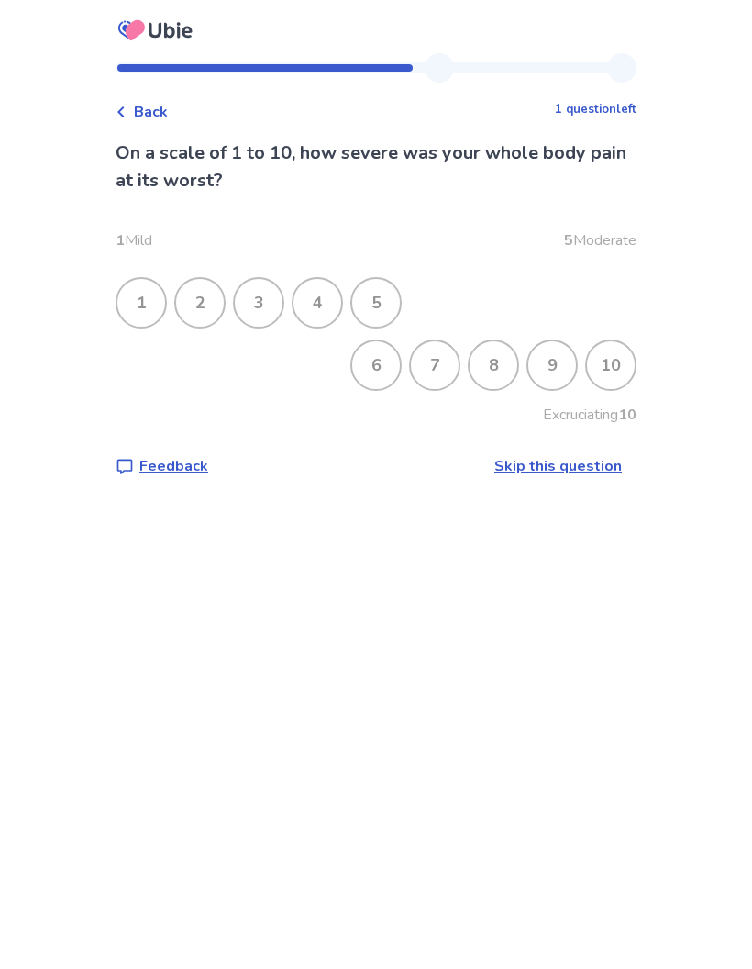
click at [397, 279] on div "5" at bounding box center [376, 303] width 48 height 48
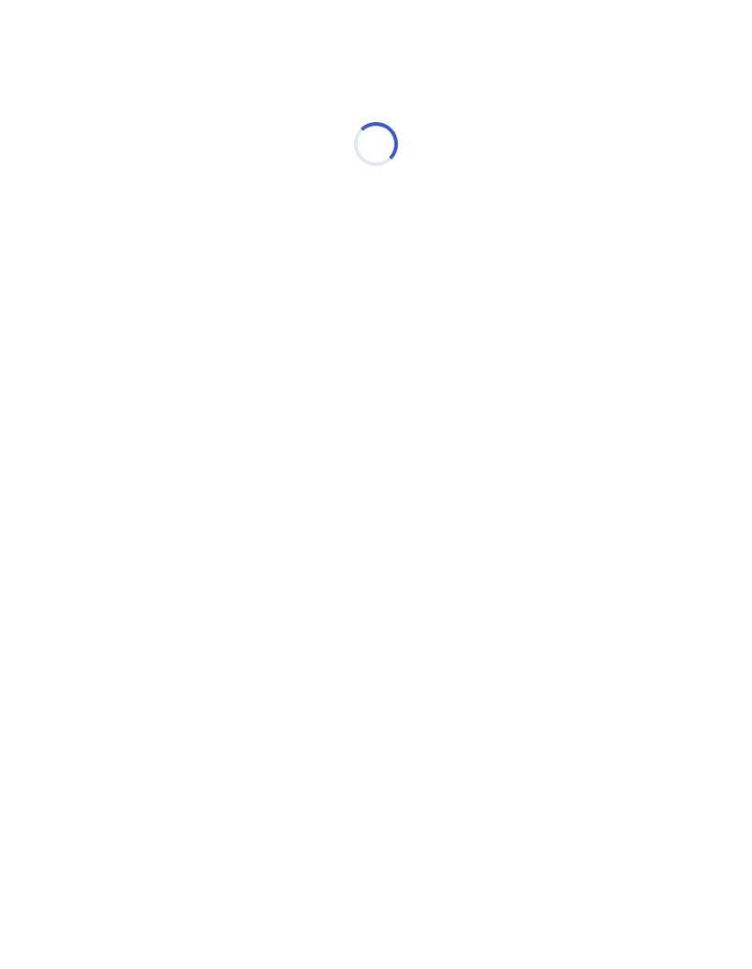
scroll to position [58, 0]
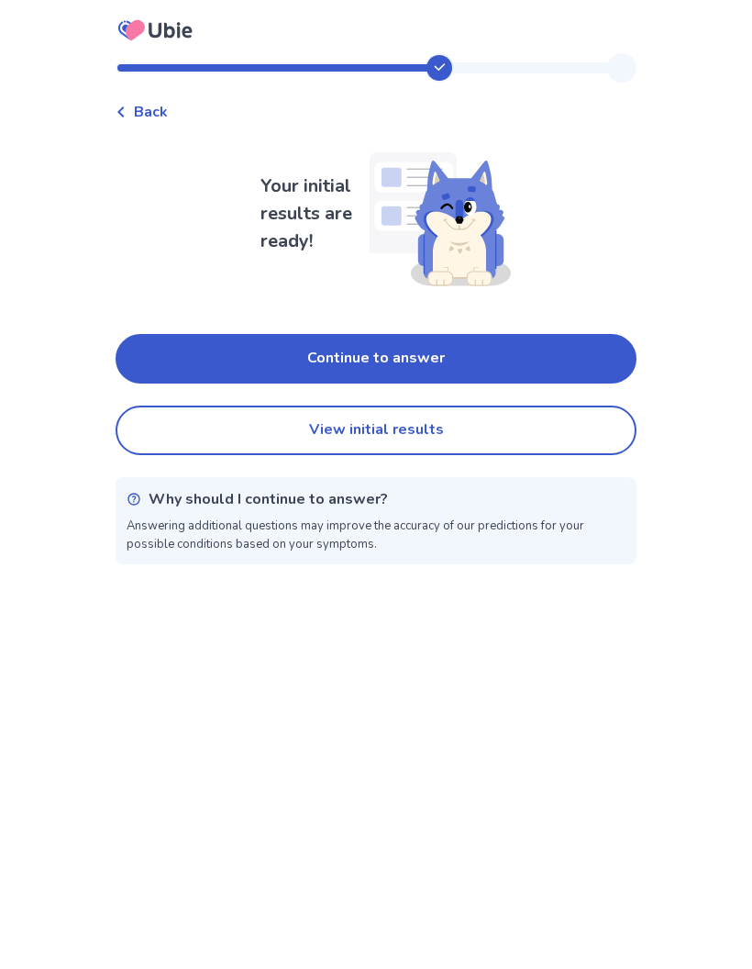
click at [442, 334] on button "Continue to answer" at bounding box center [376, 359] width 521 height 50
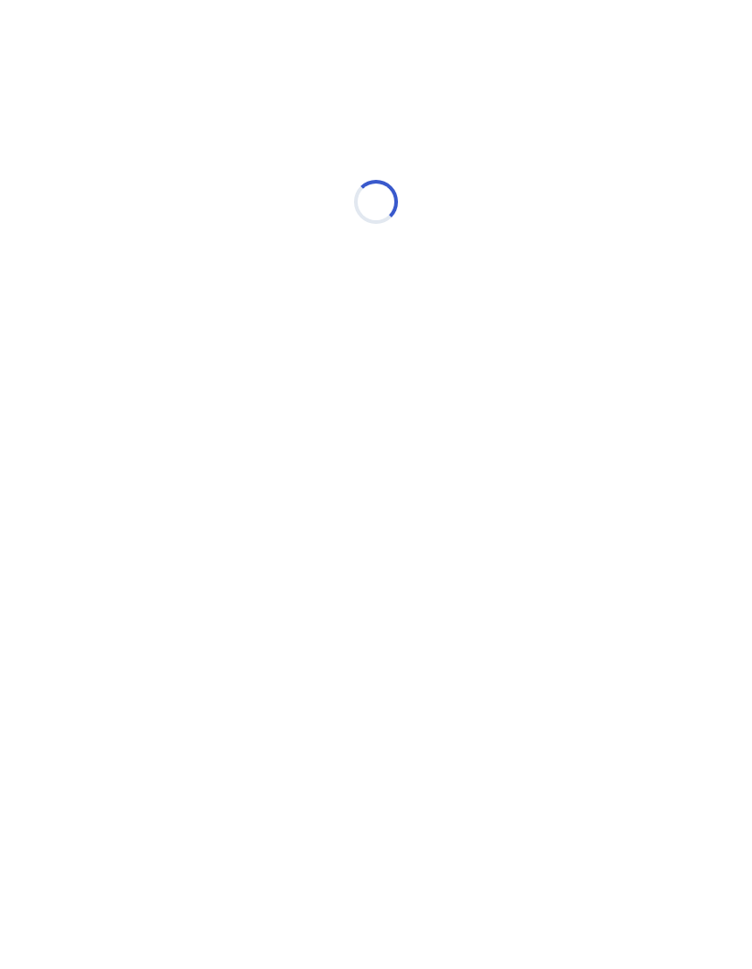
scroll to position [58, 0]
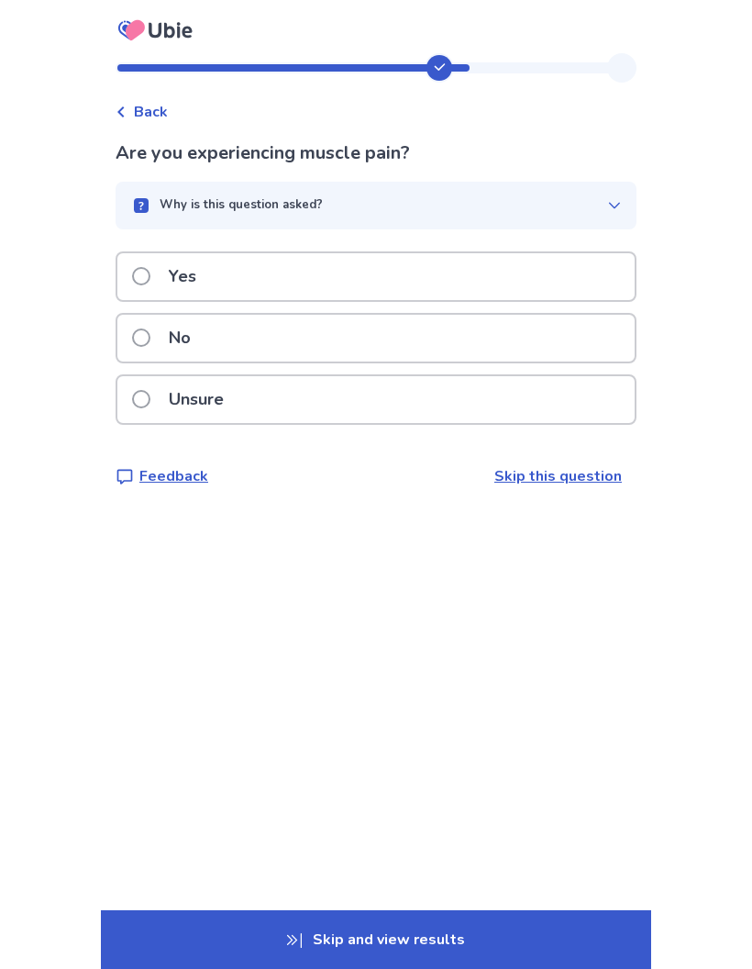
click at [410, 253] on div "Yes" at bounding box center [376, 276] width 518 height 47
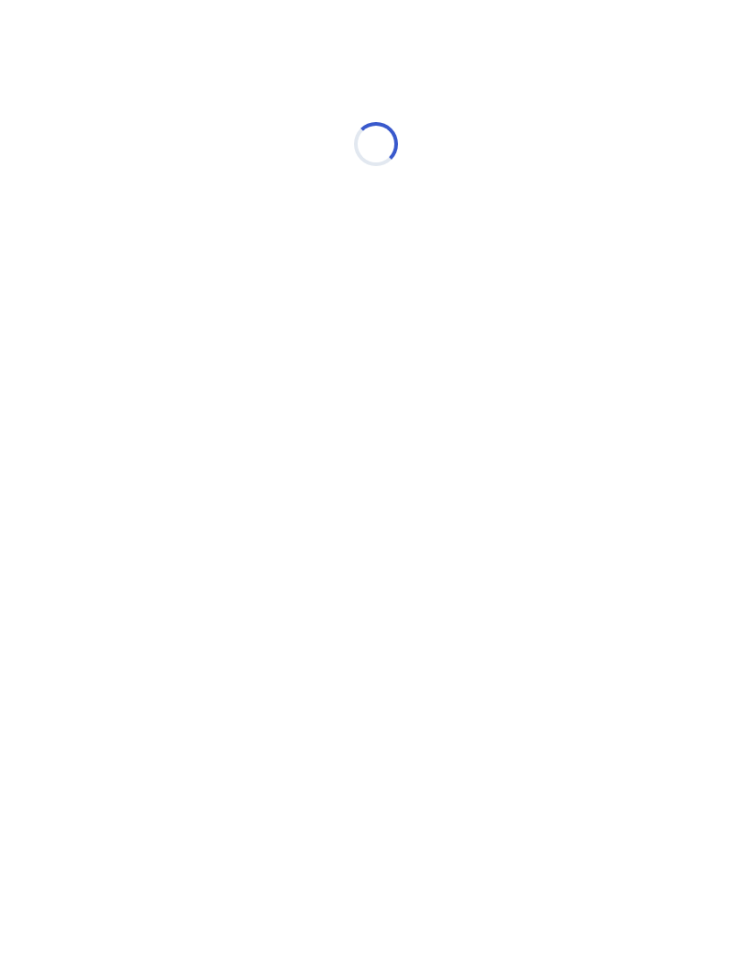
scroll to position [58, 0]
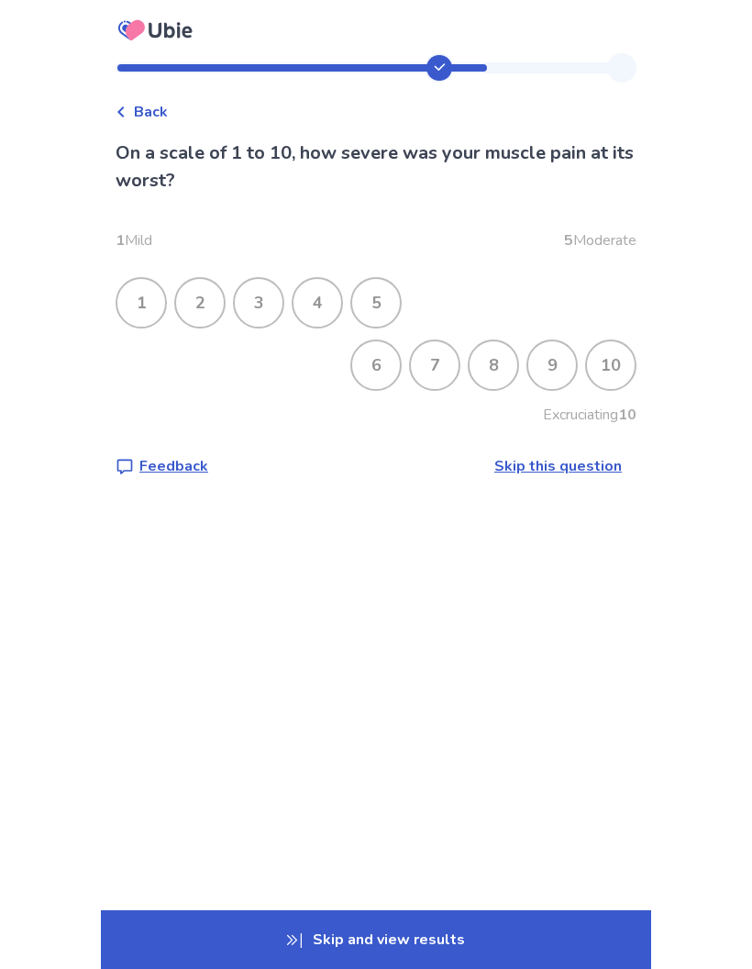
click at [394, 279] on div "5" at bounding box center [376, 303] width 48 height 48
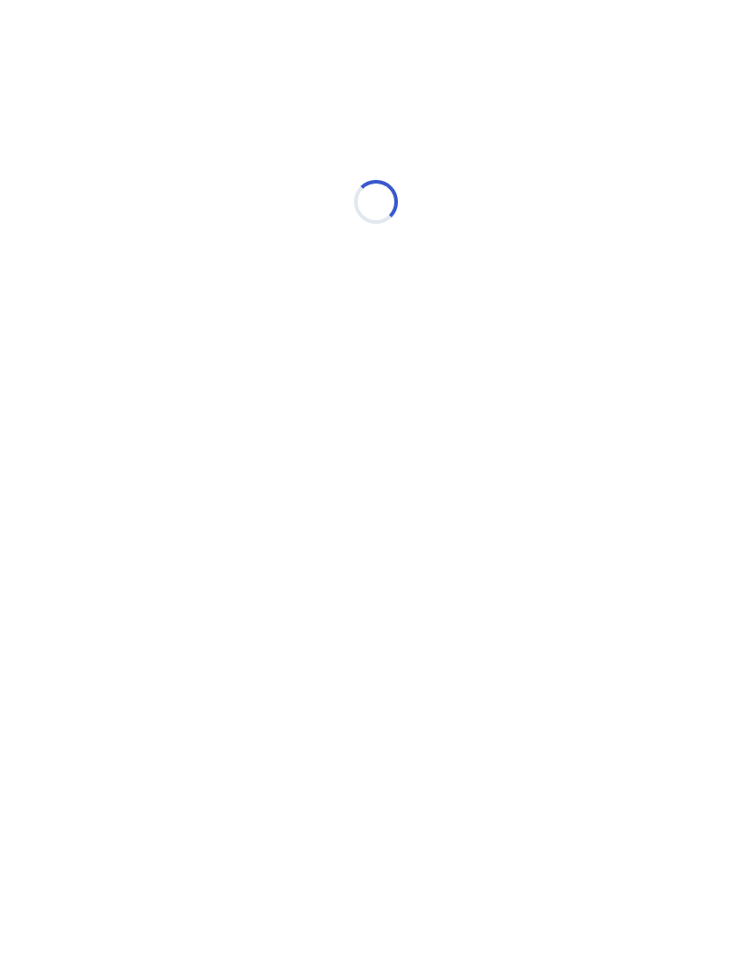
scroll to position [0, 0]
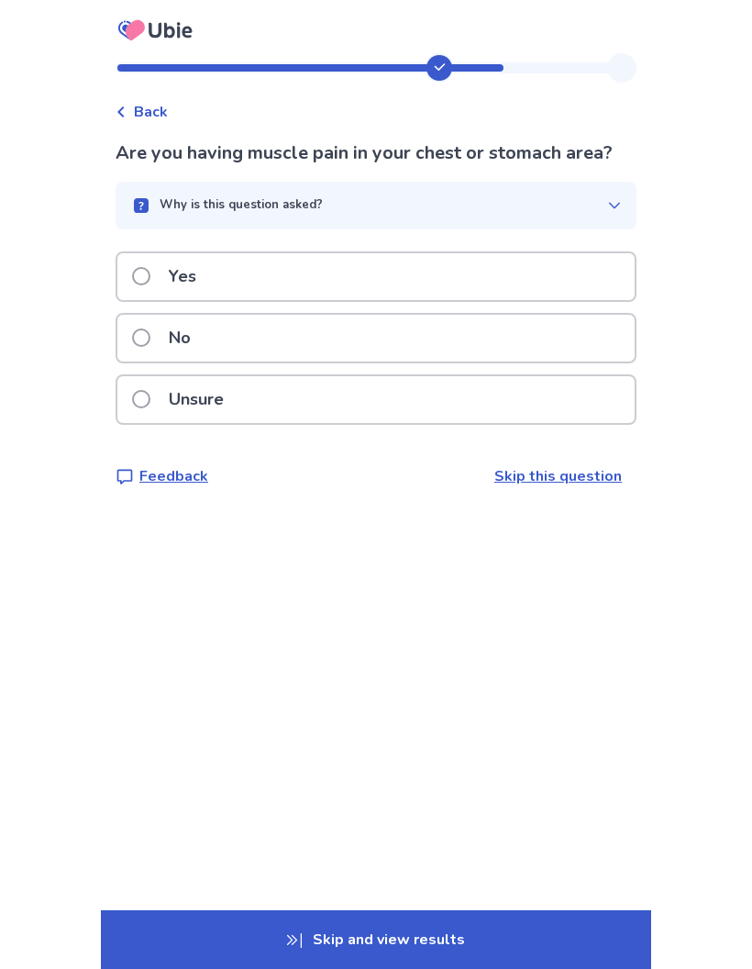
click at [421, 253] on div "Yes" at bounding box center [376, 276] width 518 height 47
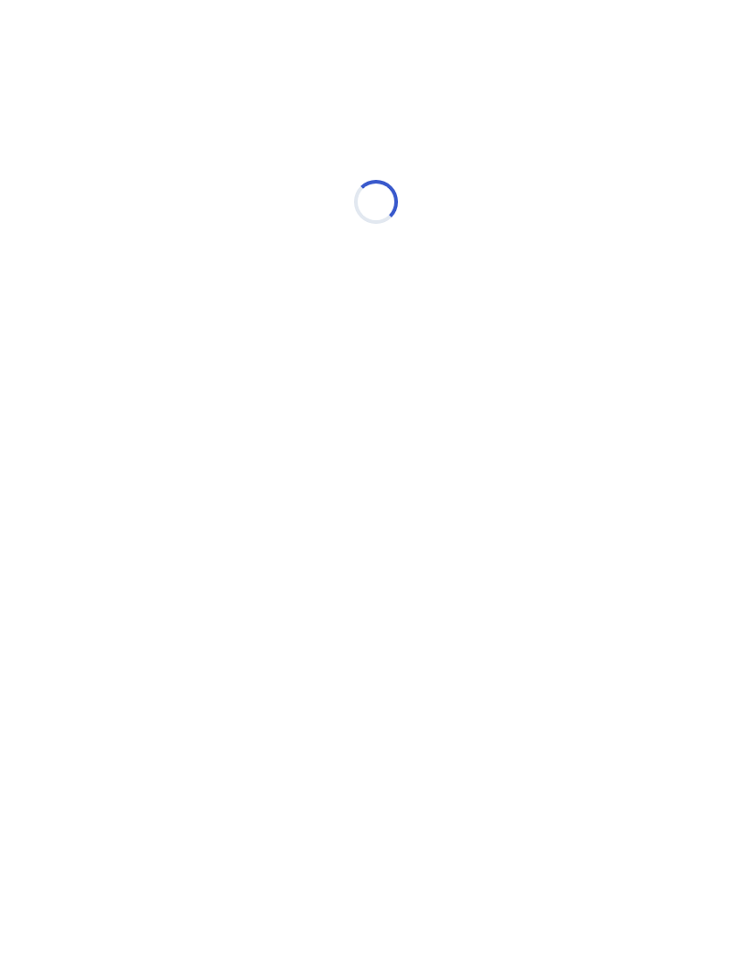
scroll to position [0, 0]
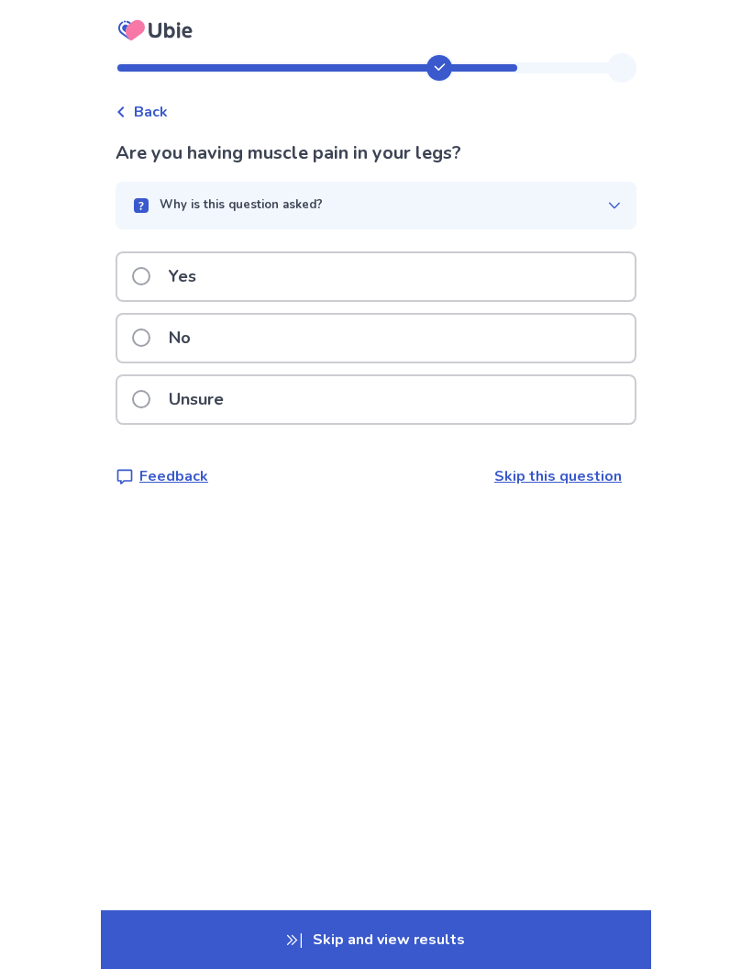
scroll to position [59, 0]
click at [422, 253] on div "Yes" at bounding box center [376, 276] width 518 height 47
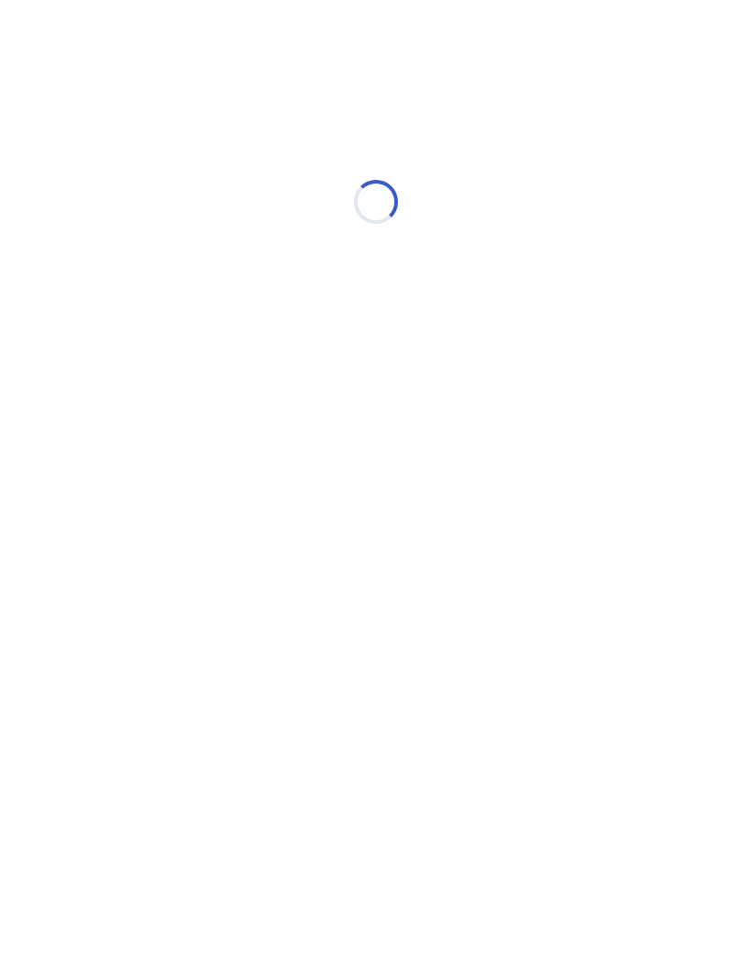
scroll to position [59, 0]
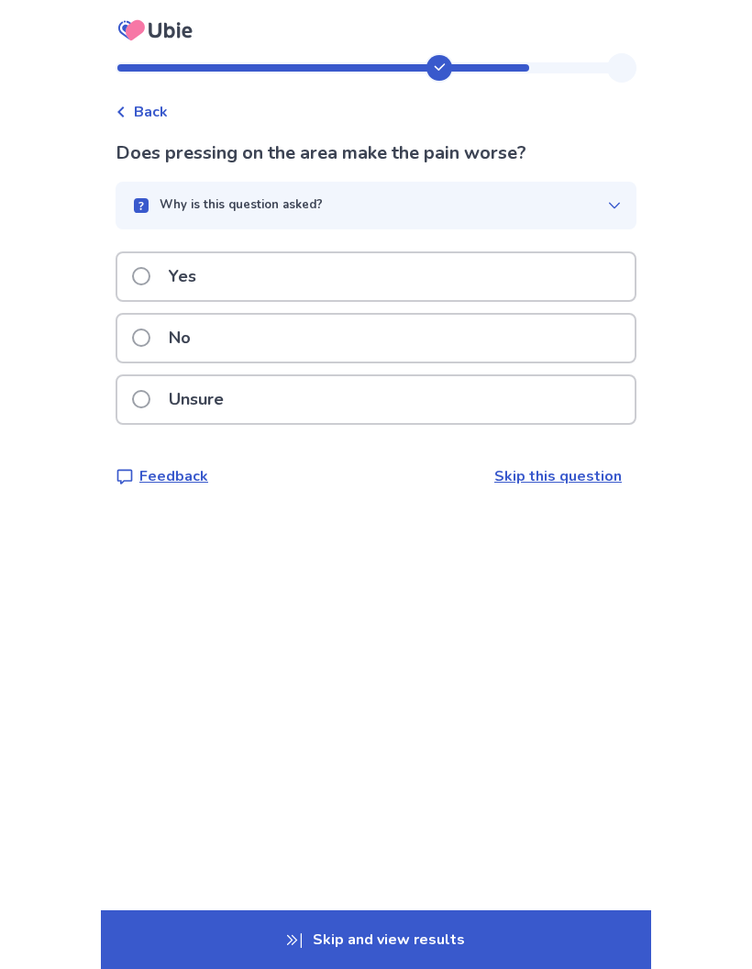
click at [426, 253] on div "Yes" at bounding box center [376, 276] width 518 height 47
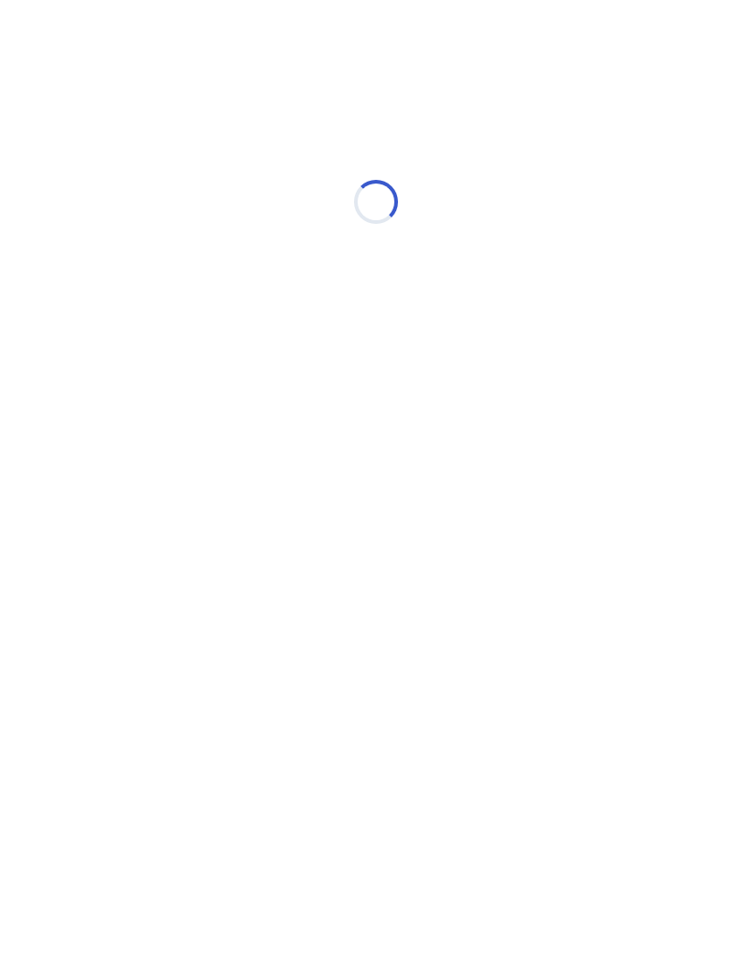
scroll to position [59, 0]
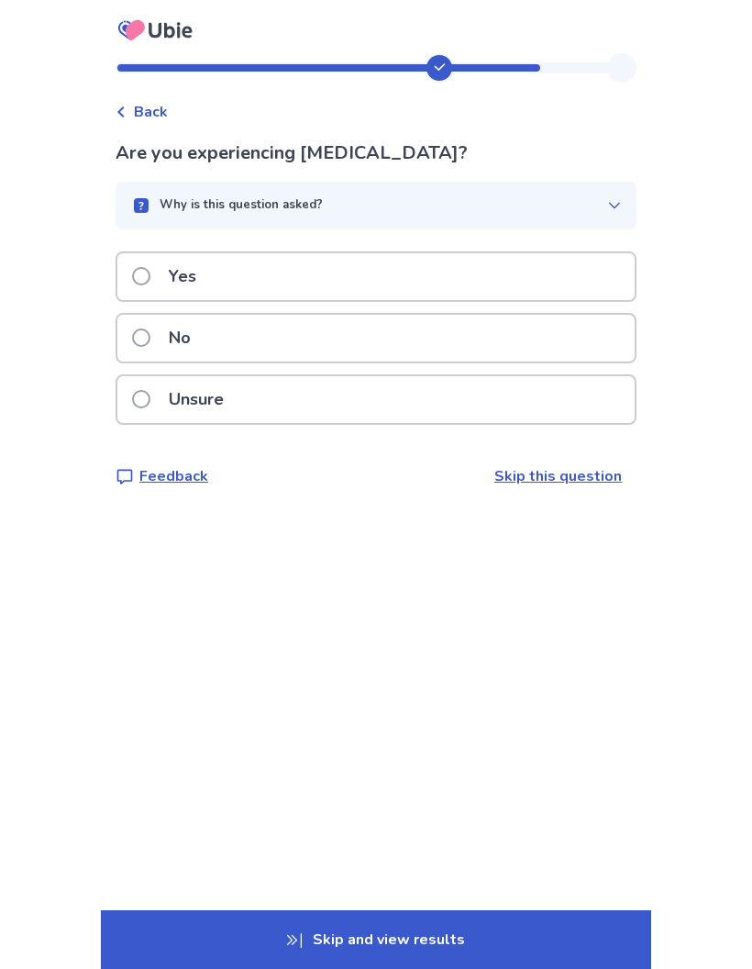
click at [379, 253] on div "Yes" at bounding box center [376, 276] width 518 height 47
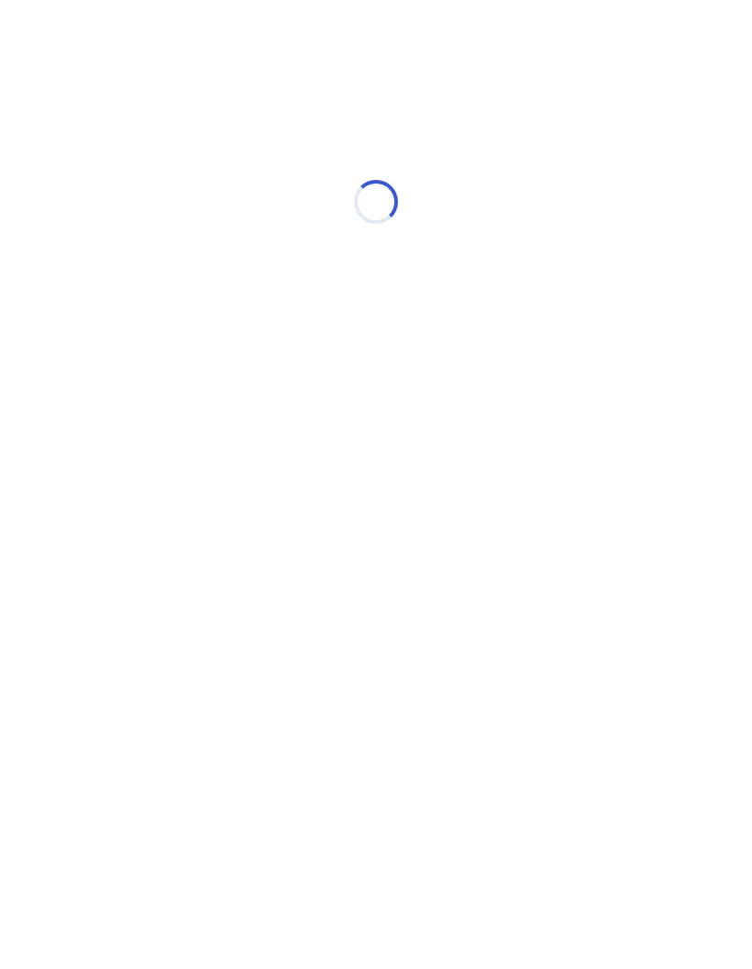
scroll to position [59, 0]
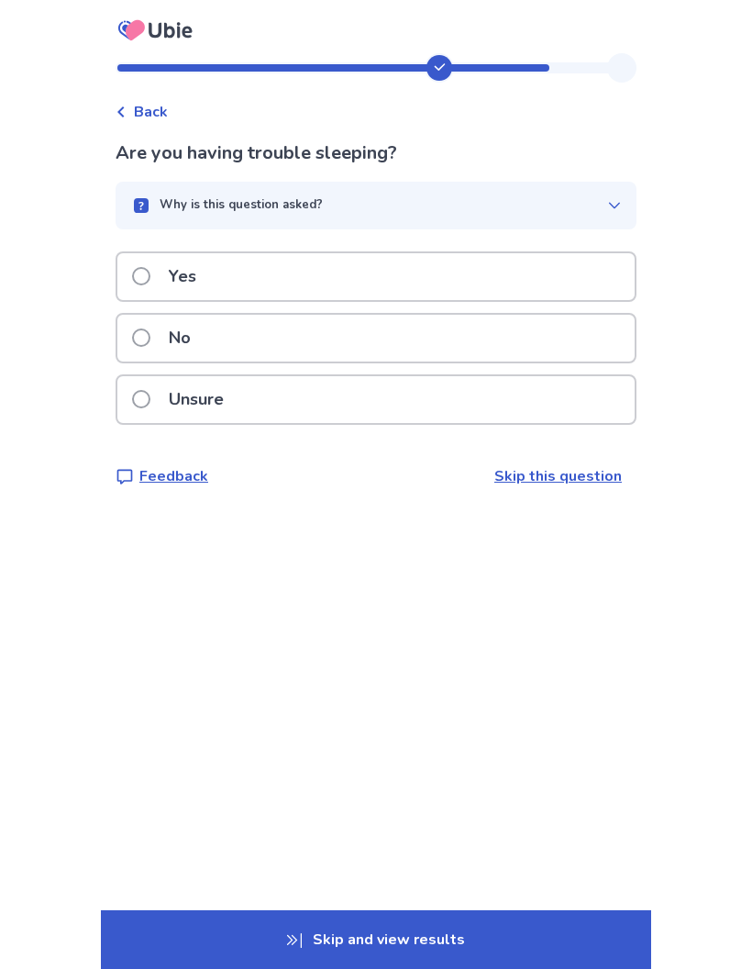
click at [426, 253] on div "Yes" at bounding box center [376, 276] width 518 height 47
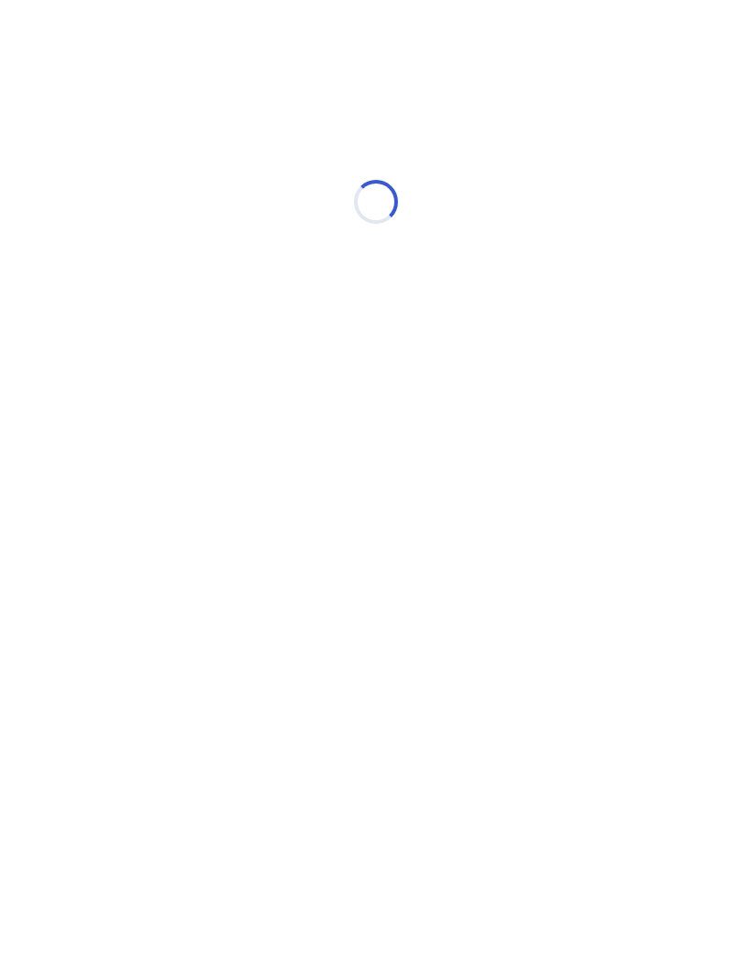
scroll to position [0, 0]
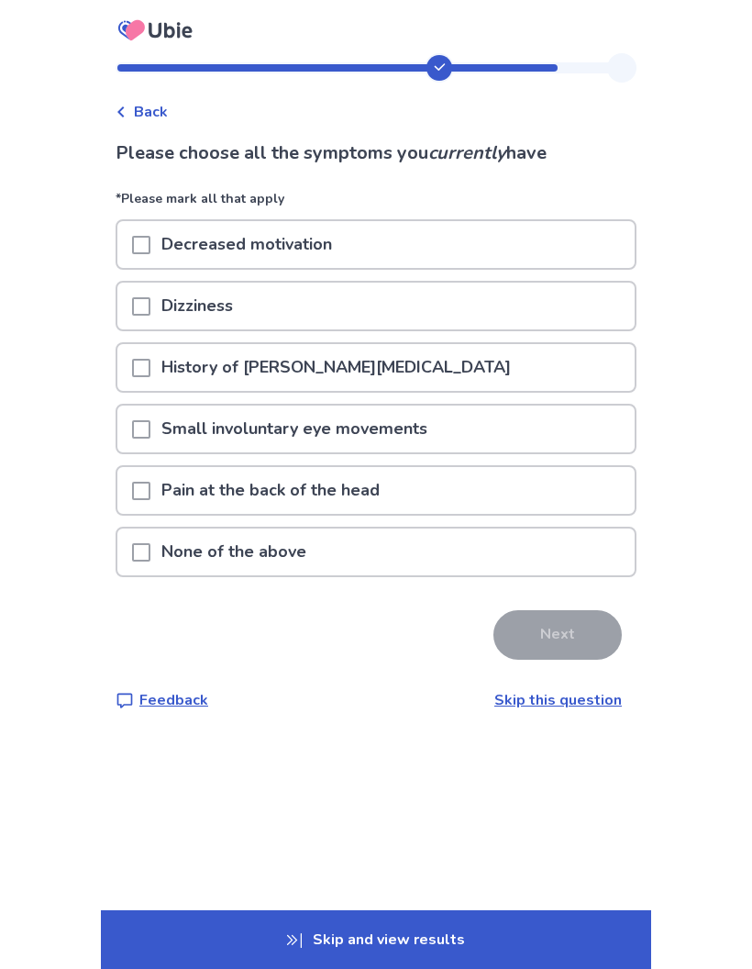
click at [423, 344] on div "History of Sjogren's syndrome" at bounding box center [376, 367] width 518 height 47
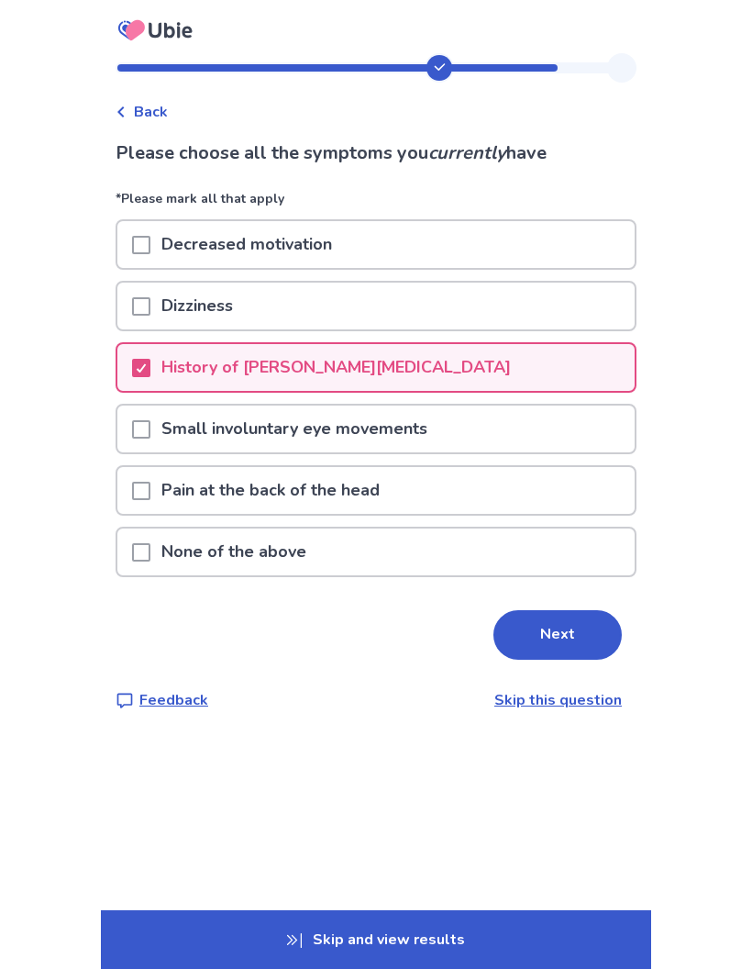
click at [396, 283] on div "Dizziness" at bounding box center [376, 306] width 518 height 47
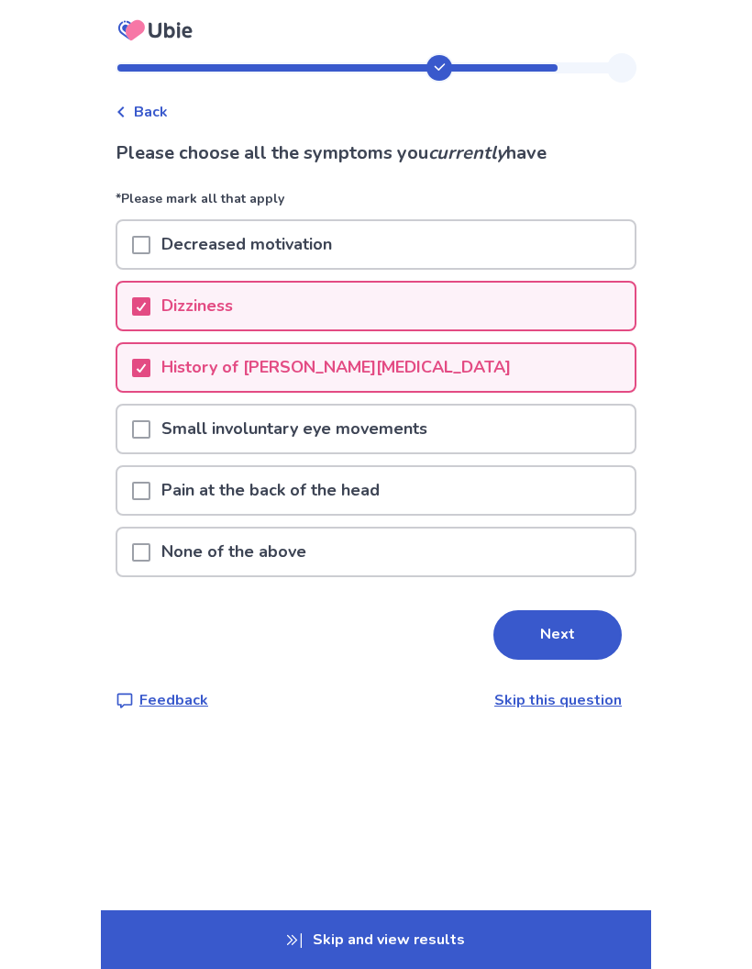
click at [463, 221] on div "Decreased motivation" at bounding box center [376, 244] width 518 height 47
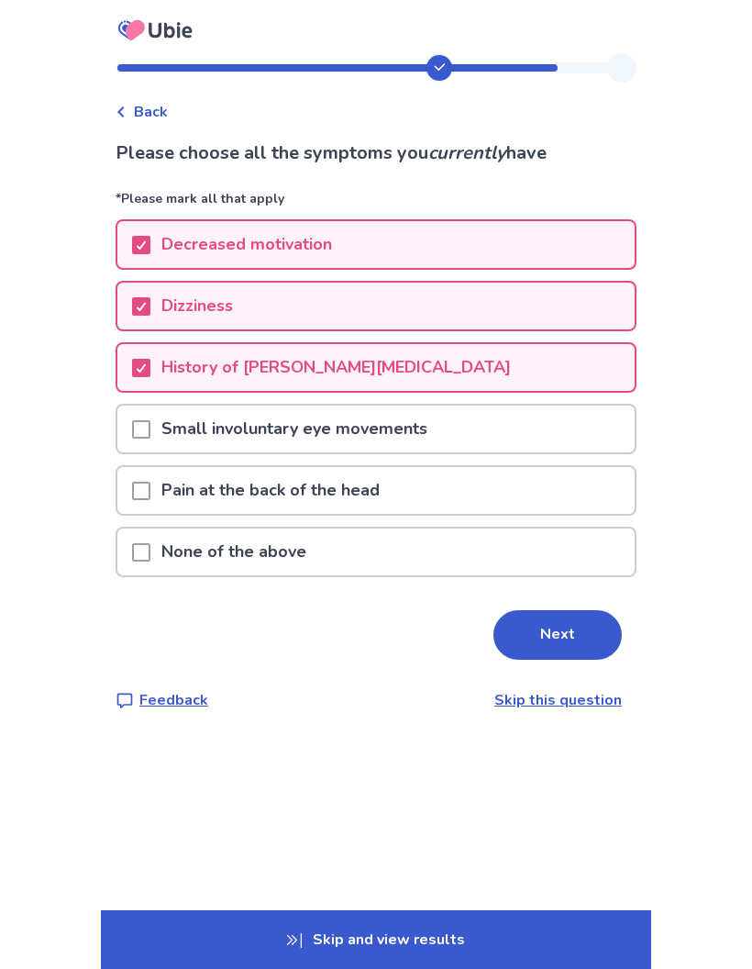
click at [551, 610] on button "Next" at bounding box center [558, 635] width 128 height 50
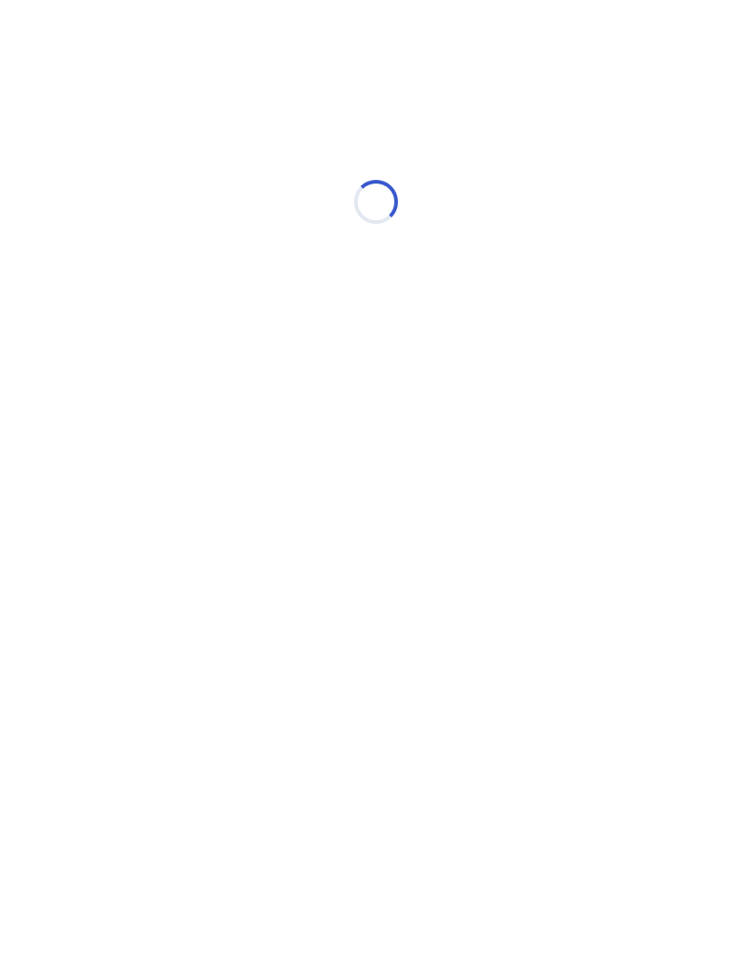
scroll to position [59, 0]
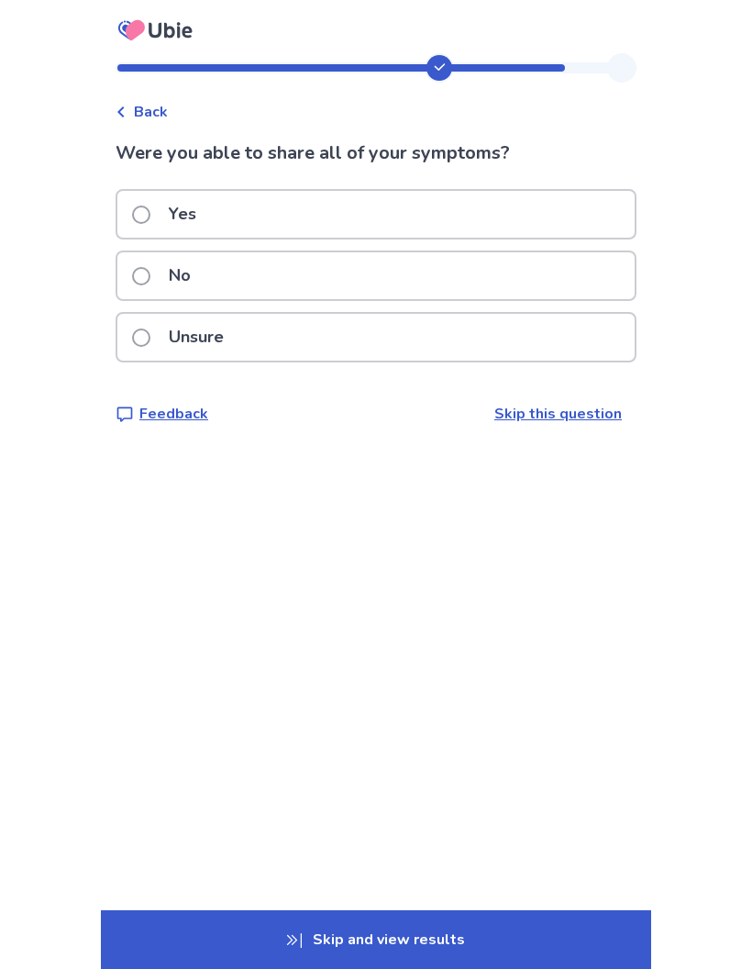
click at [418, 314] on div "Unsure" at bounding box center [376, 337] width 518 height 47
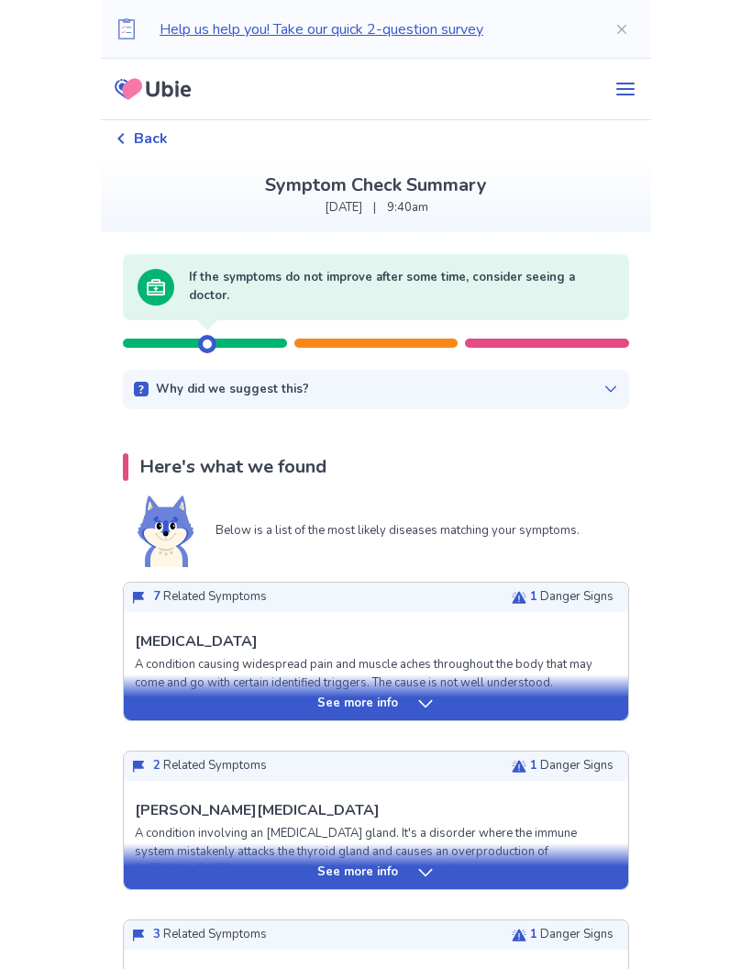
scroll to position [59, 0]
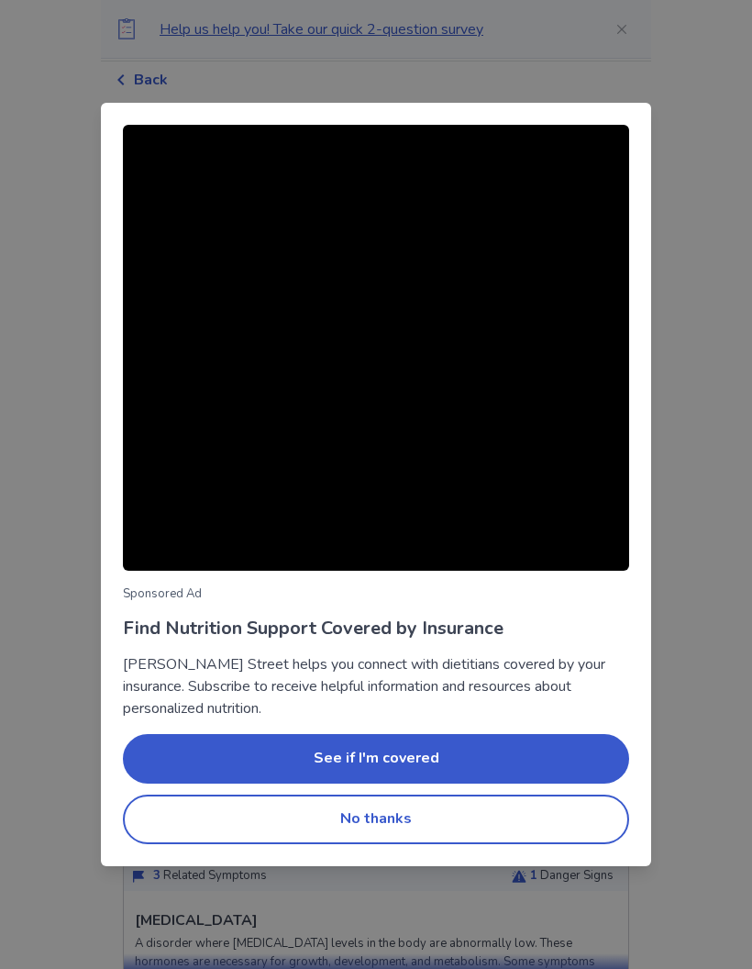
click at [390, 818] on button "No thanks" at bounding box center [376, 820] width 506 height 50
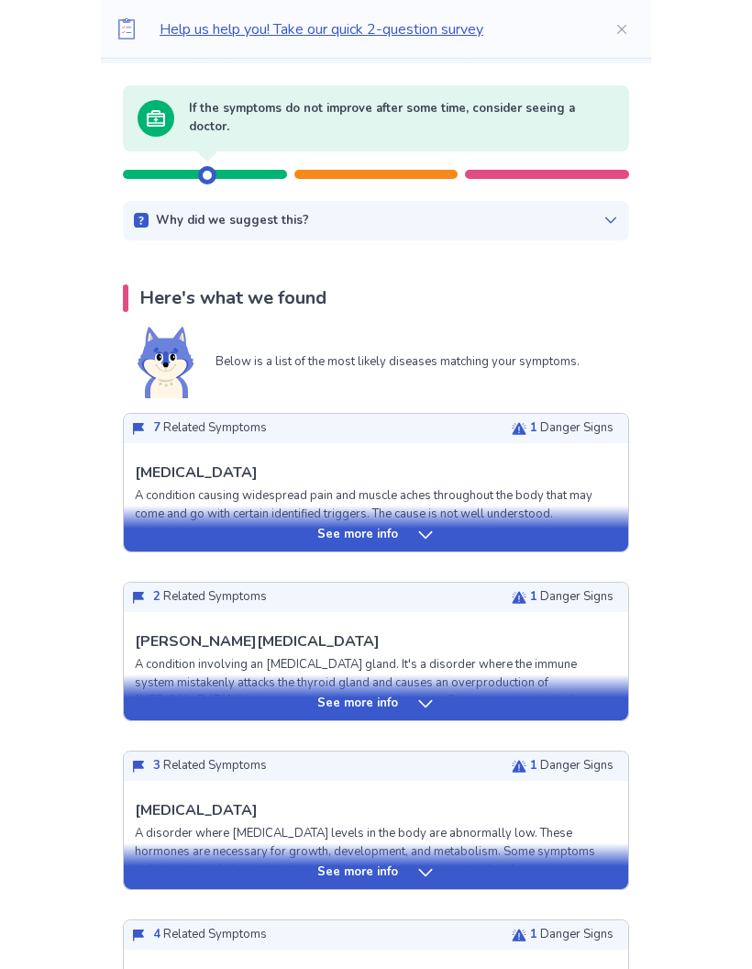
scroll to position [197, 0]
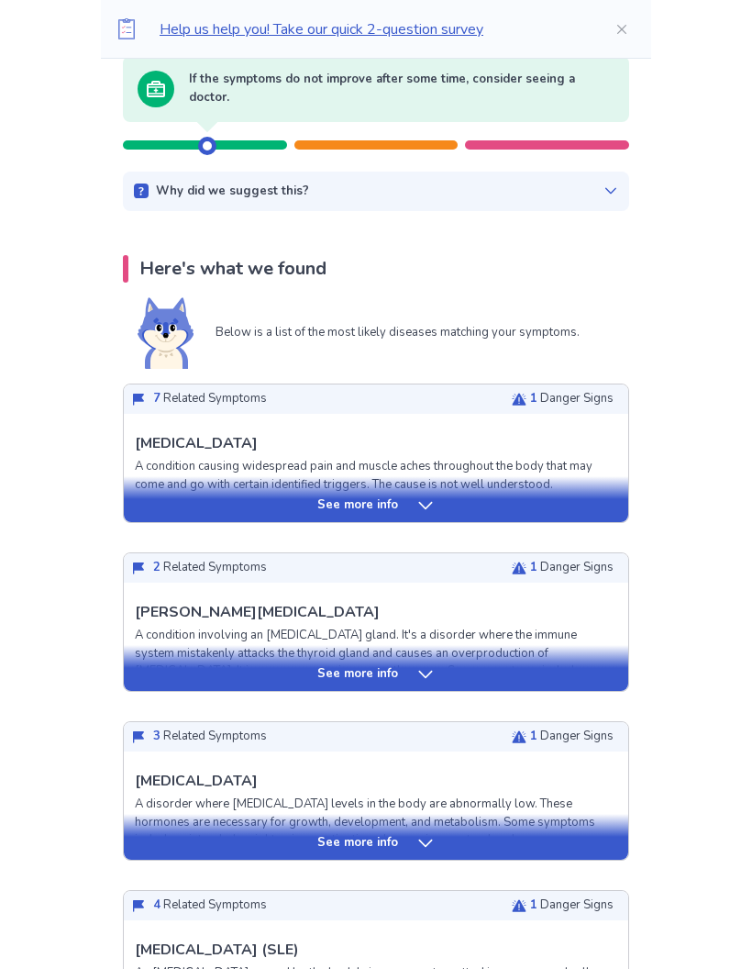
click at [417, 504] on icon at bounding box center [426, 506] width 18 height 18
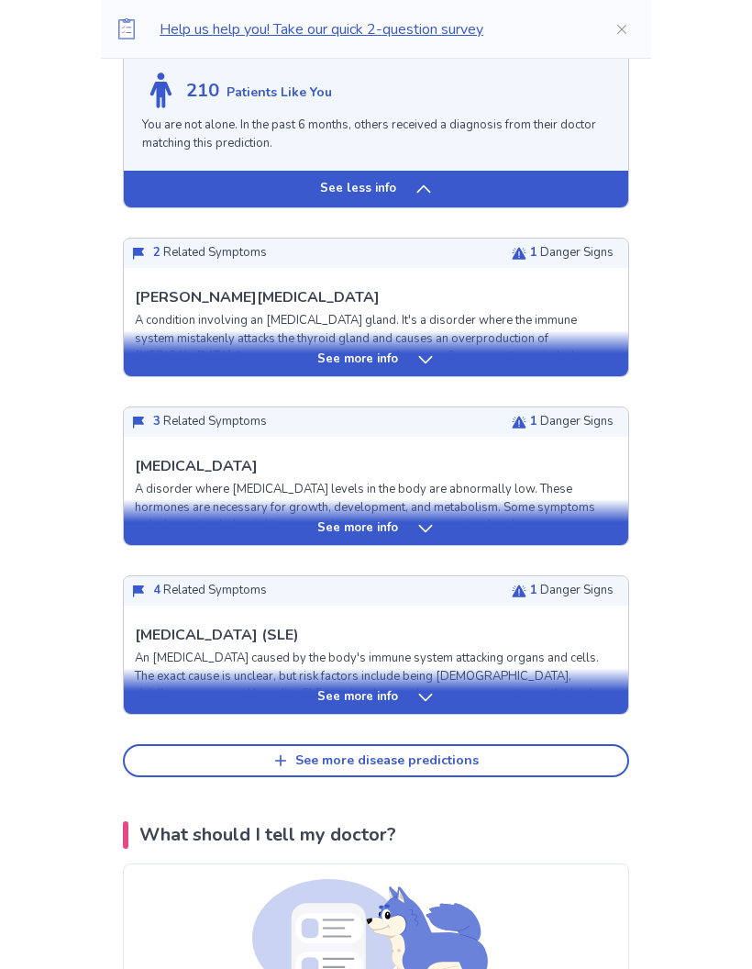
scroll to position [1896, 0]
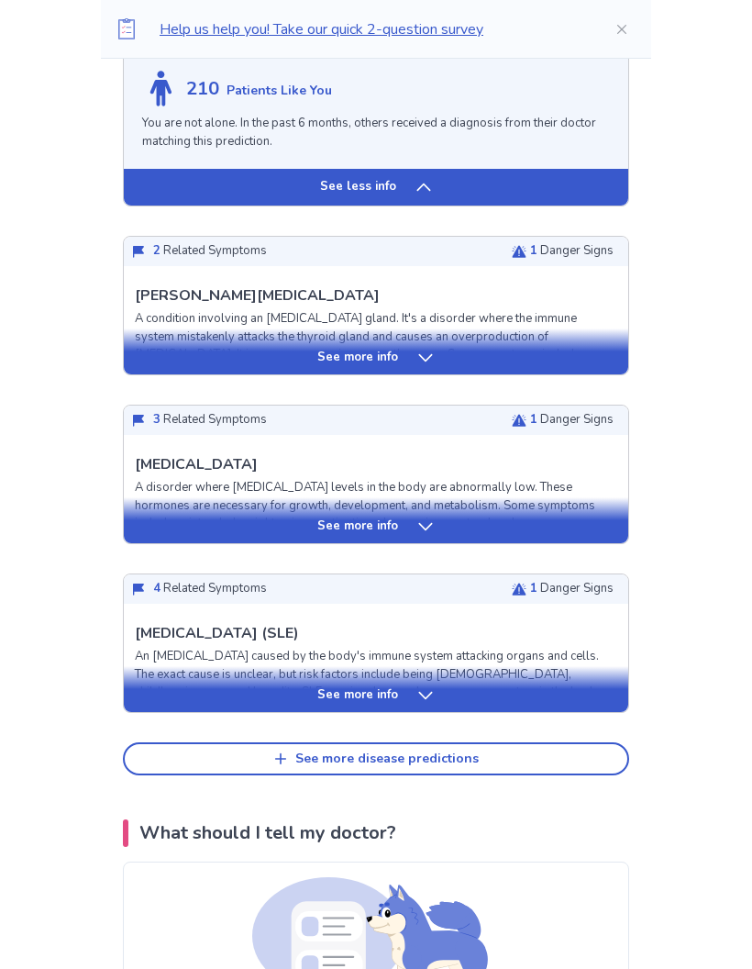
click at [410, 705] on div "See more info" at bounding box center [376, 695] width 505 height 18
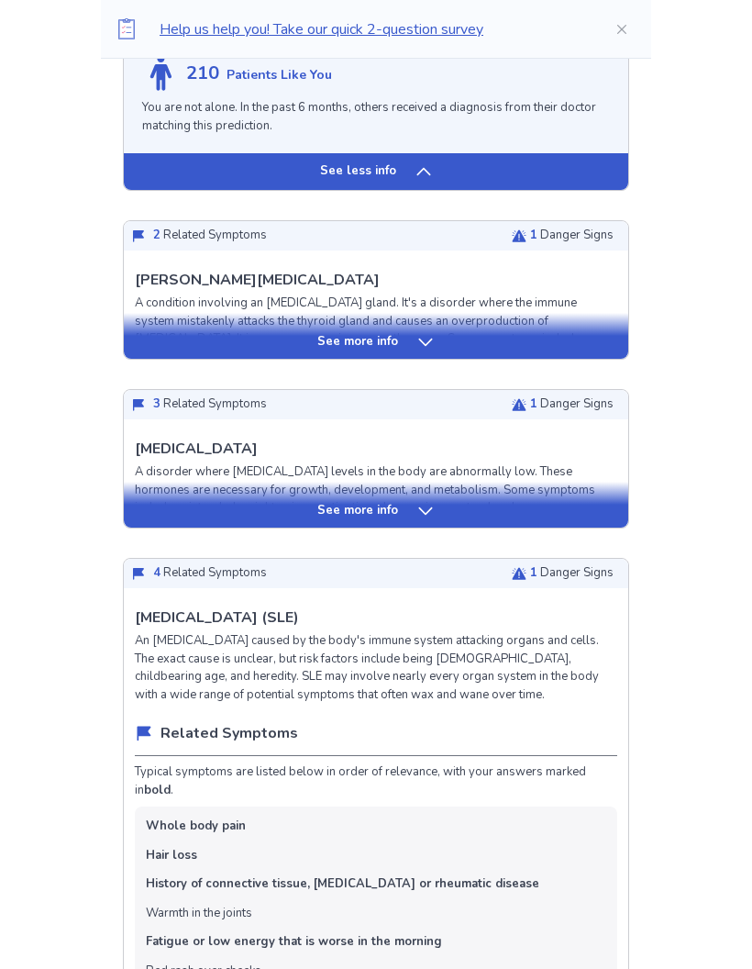
scroll to position [1910, 0]
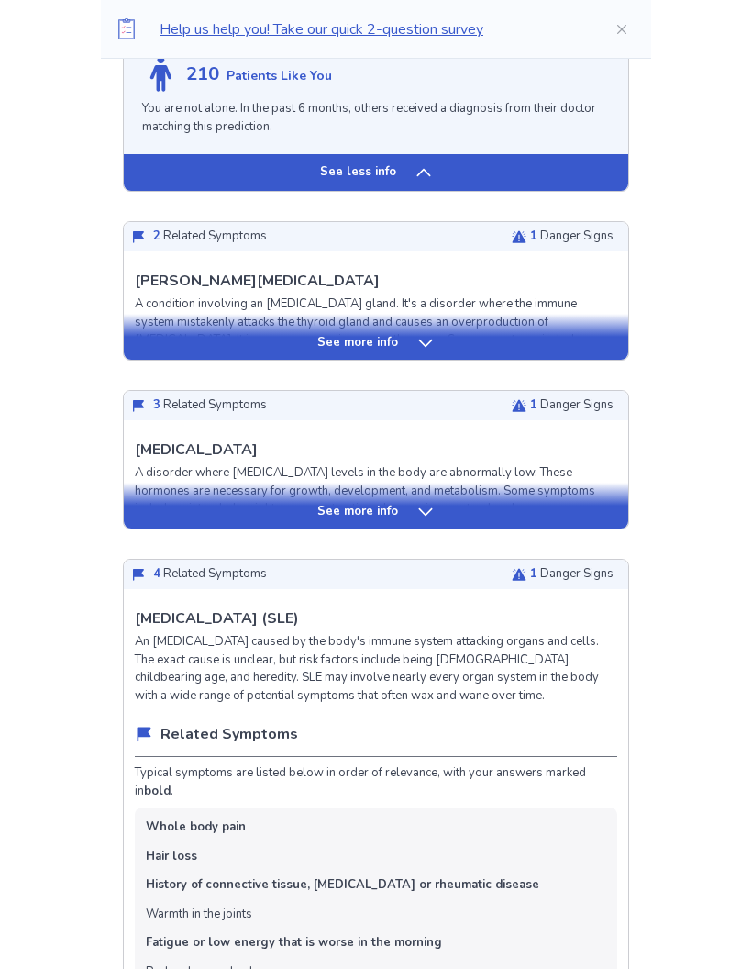
click at [417, 521] on icon at bounding box center [426, 512] width 18 height 18
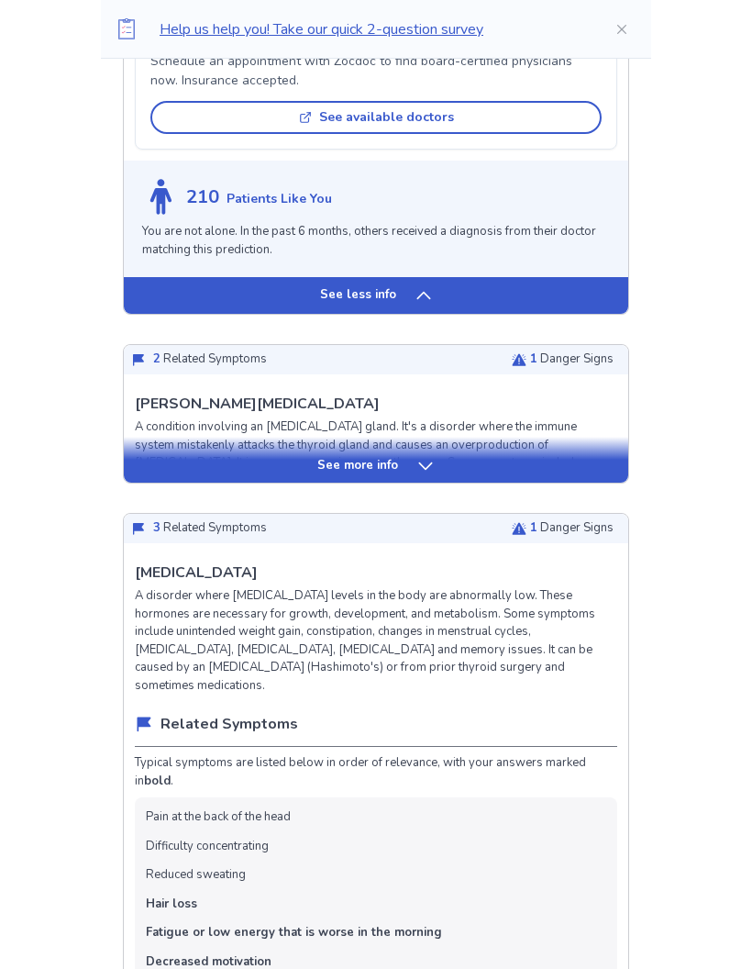
scroll to position [1783, 0]
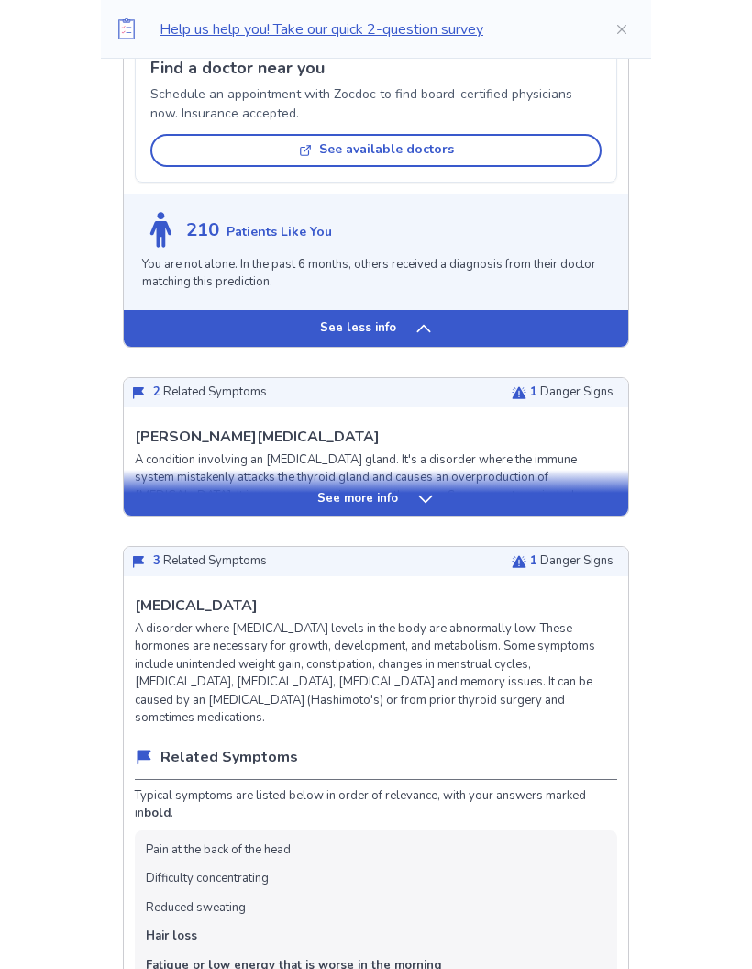
click at [417, 496] on icon at bounding box center [426, 499] width 18 height 18
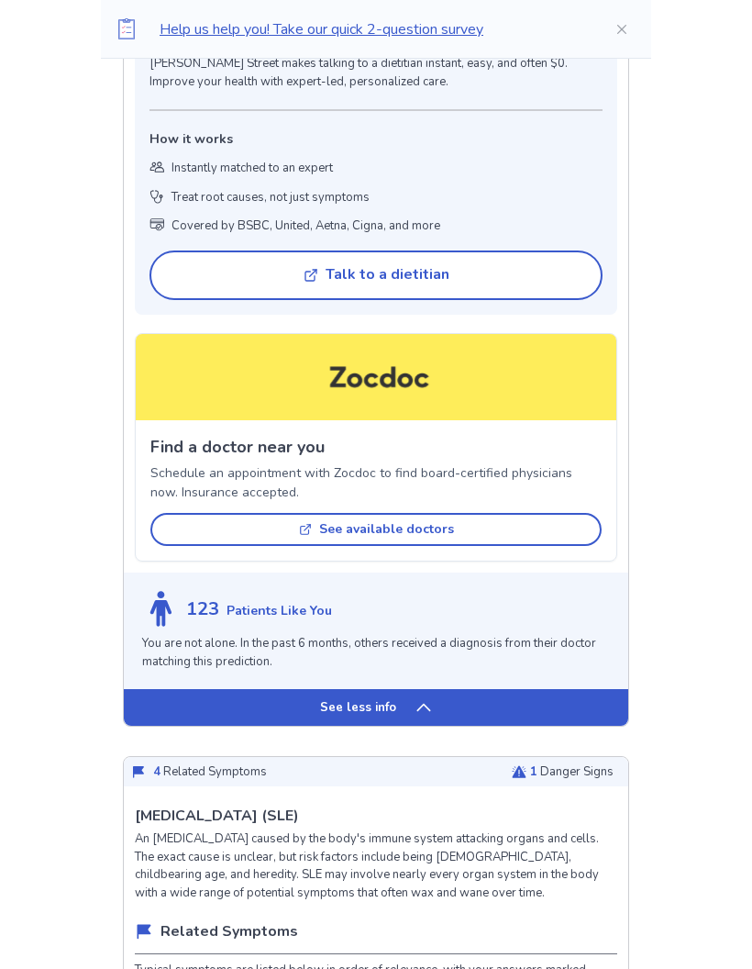
scroll to position [4601, 0]
